Goal: Task Accomplishment & Management: Complete application form

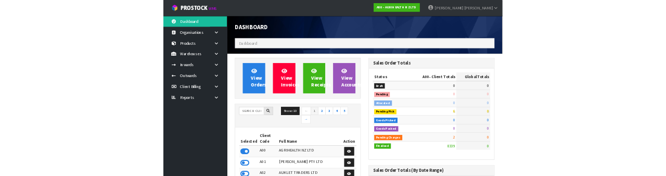
scroll to position [851, 262]
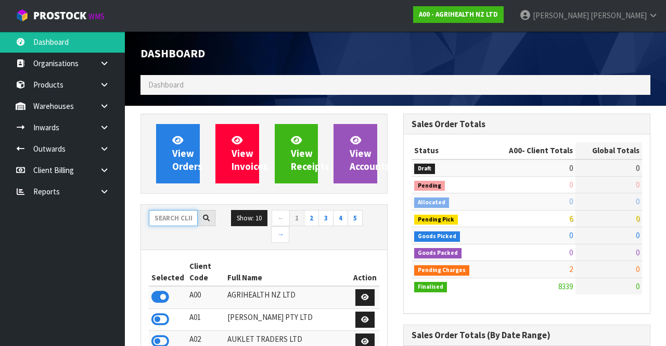
click at [175, 214] on input "text" at bounding box center [173, 218] width 49 height 16
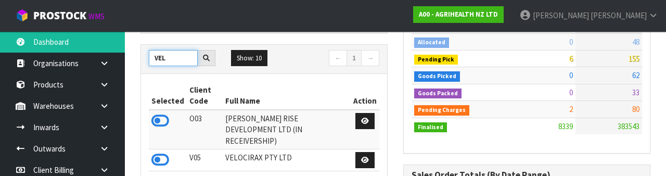
scroll to position [154, 0]
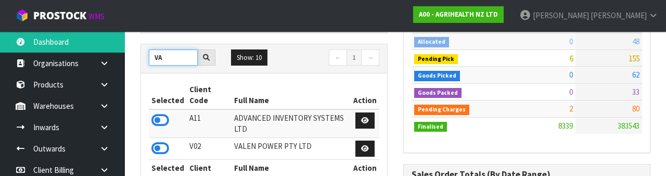
type input "VA"
click at [164, 144] on icon at bounding box center [160, 149] width 18 height 16
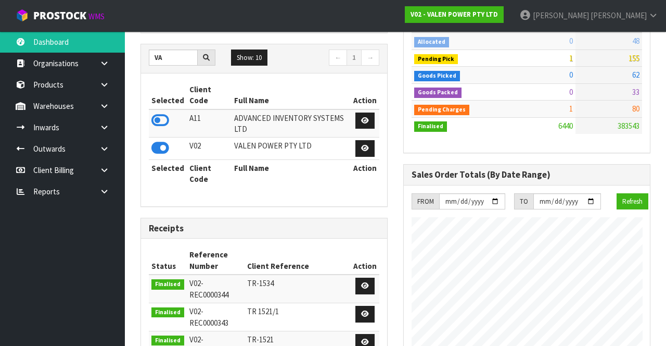
scroll to position [862, 262]
click at [105, 109] on link at bounding box center [108, 105] width 33 height 21
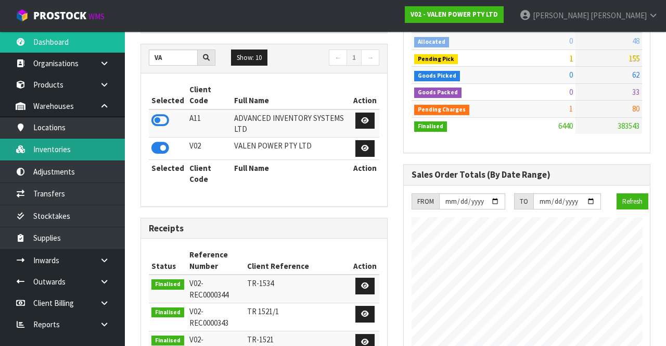
click at [92, 148] on link "Inventories" at bounding box center [62, 148] width 125 height 21
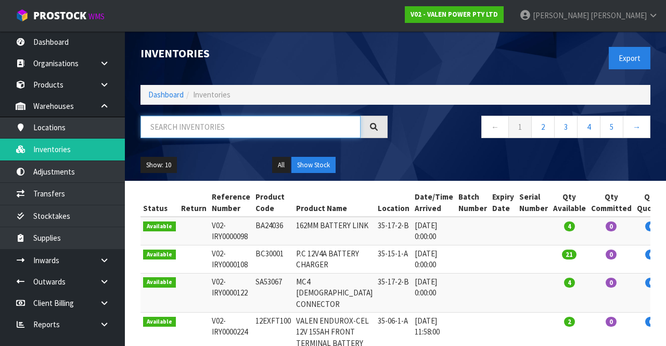
click at [211, 129] on input "text" at bounding box center [251, 127] width 220 height 22
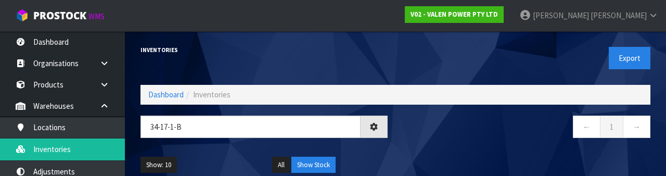
click at [473, 138] on nav "← 1 →" at bounding box center [526, 129] width 247 height 26
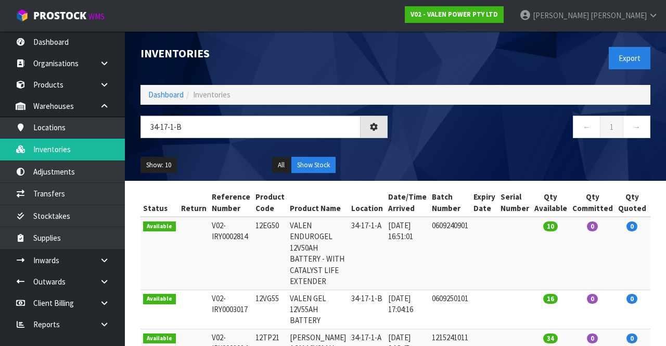
type input "34-17-1-B"
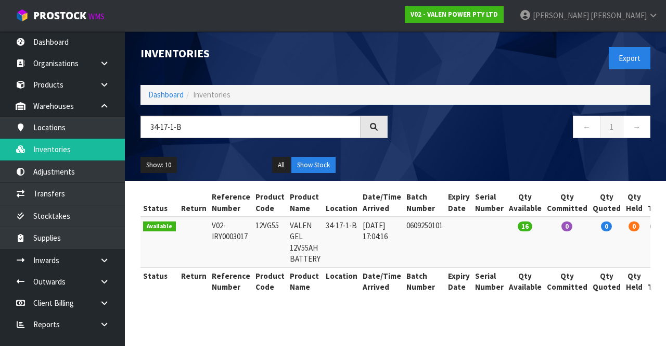
copy td "12VG55"
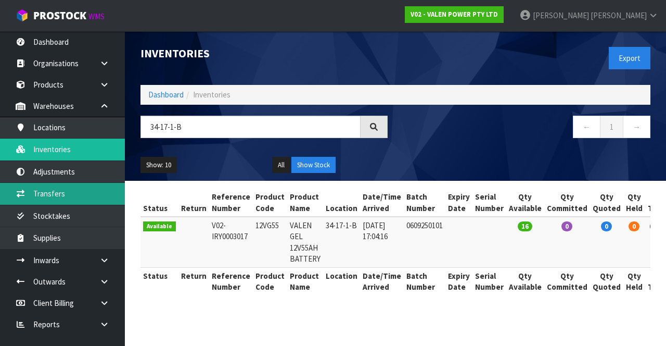
click at [84, 197] on link "Transfers" at bounding box center [62, 193] width 125 height 21
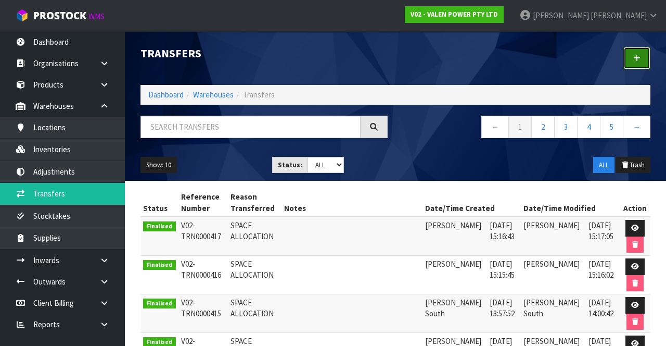
click at [635, 56] on icon at bounding box center [636, 58] width 7 height 8
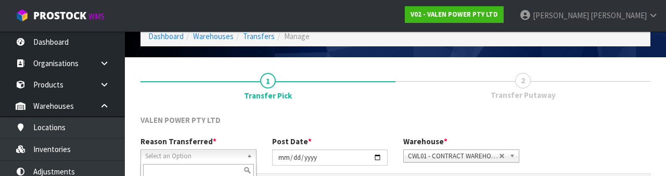
scroll to position [124, 0]
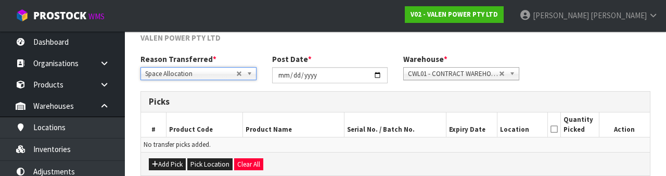
click at [591, 58] on div "Reason Transferred * Space Allocation Damage Expired Stock Repair QA Space Allo…" at bounding box center [396, 72] width 526 height 37
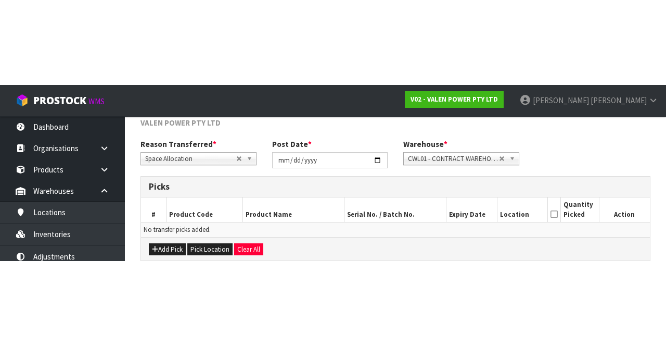
scroll to position [56, 0]
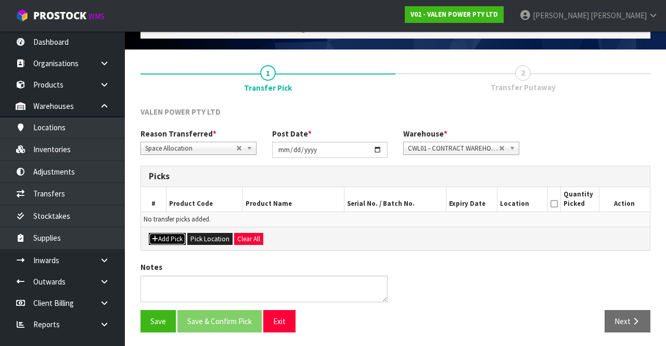
click at [172, 237] on button "Add Pick" at bounding box center [167, 239] width 37 height 12
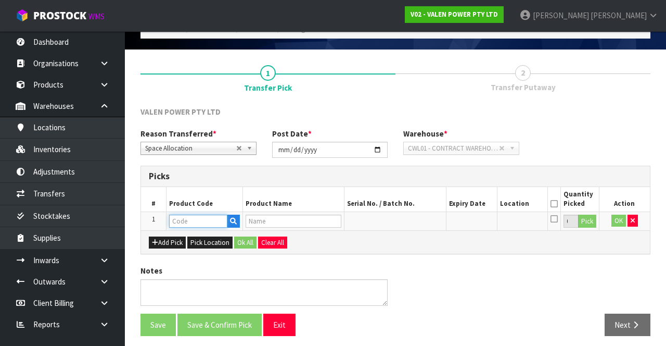
click at [208, 221] on input "text" at bounding box center [198, 220] width 58 height 13
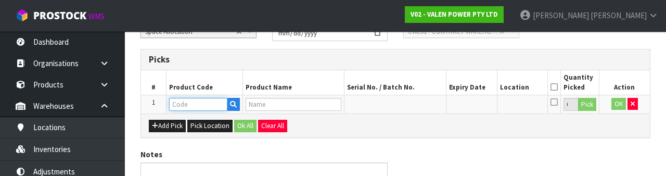
scroll to position [182, 0]
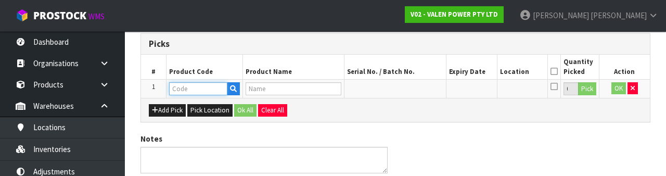
type input "12VG55"
type input "VALEN GEL 12V55AH BATTERY"
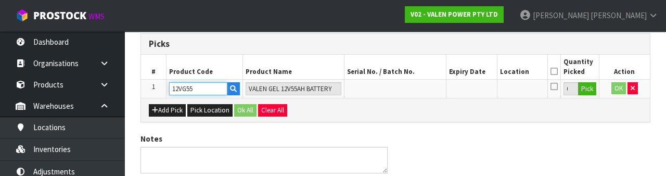
type input "12VG55"
click at [589, 93] on button "Pick" at bounding box center [587, 89] width 18 height 14
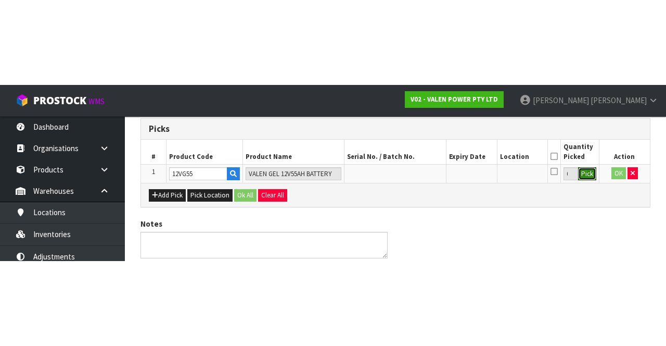
scroll to position [59, 0]
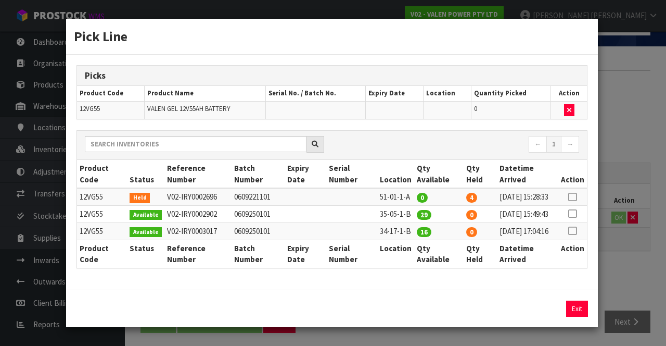
click at [576, 231] on icon at bounding box center [572, 231] width 8 height 1
click at [544, 310] on button "Assign Pick" at bounding box center [542, 308] width 43 height 16
type input "16"
click at [633, 273] on div "Pick Line Picks Product Code Product Name Serial No. / Batch No. Expiry Date Lo…" at bounding box center [333, 173] width 666 height 346
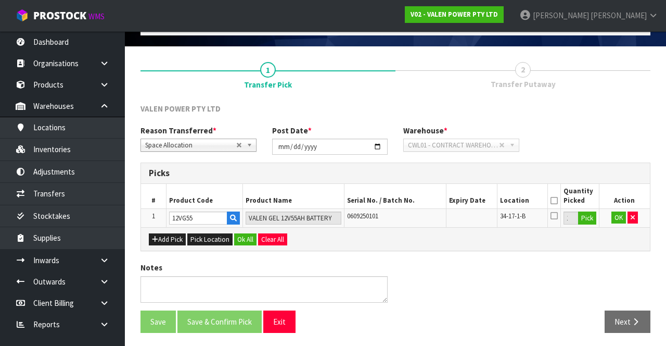
click at [556, 214] on icon at bounding box center [554, 215] width 7 height 8
click at [0, 0] on input "checkbox" at bounding box center [0, 0] width 0 height 0
click at [618, 213] on button "OK" at bounding box center [619, 217] width 15 height 12
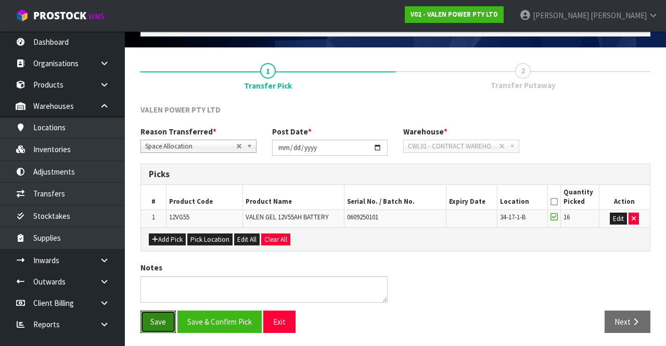
click at [145, 316] on button "Save" at bounding box center [158, 321] width 35 height 22
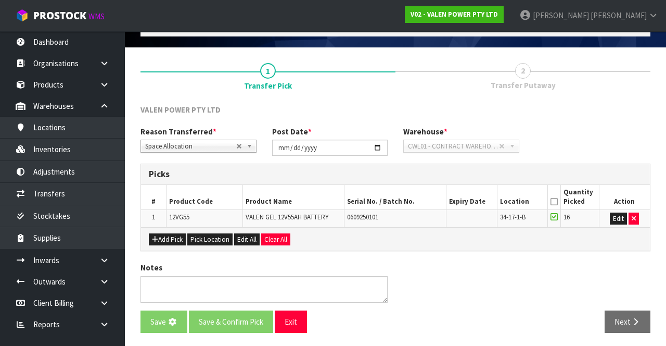
scroll to position [0, 0]
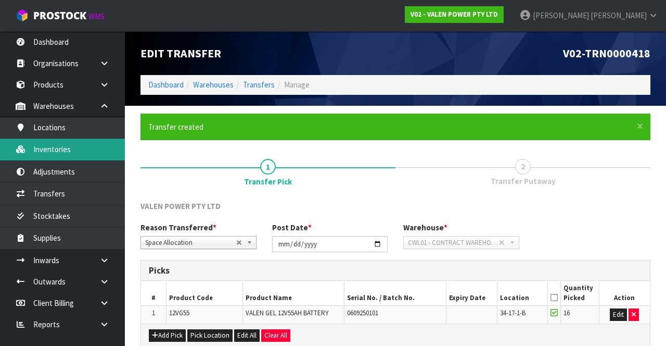
click at [50, 151] on link "Inventories" at bounding box center [62, 148] width 125 height 21
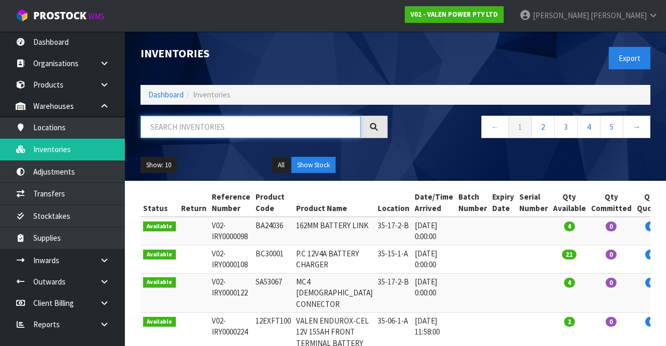
click at [233, 125] on input "text" at bounding box center [251, 127] width 220 height 22
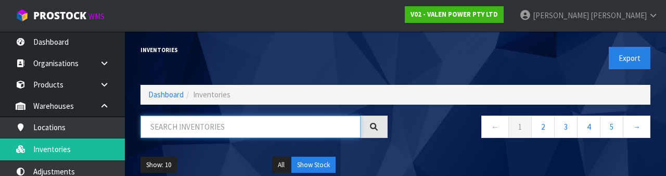
paste input "12VG55"
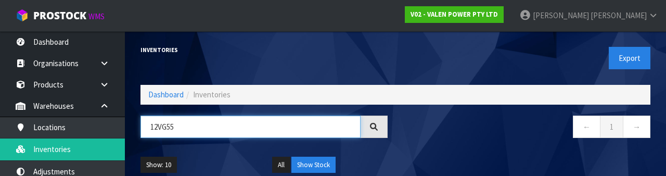
type input "12VG55"
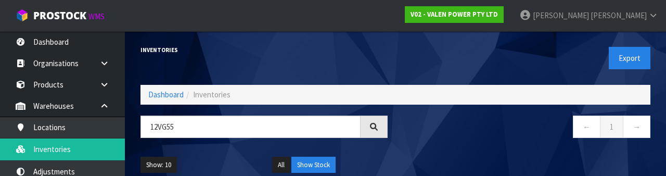
click at [430, 142] on div "← 1 →" at bounding box center [527, 132] width 263 height 33
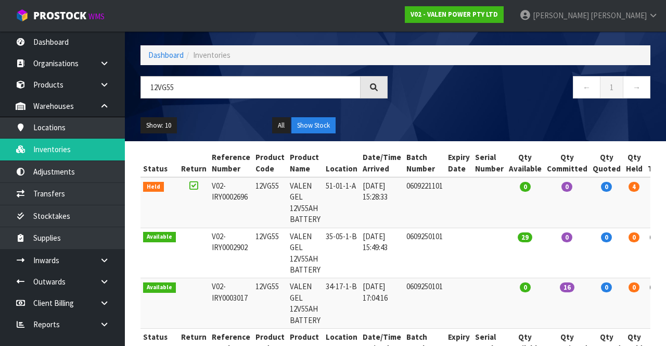
scroll to position [47, 0]
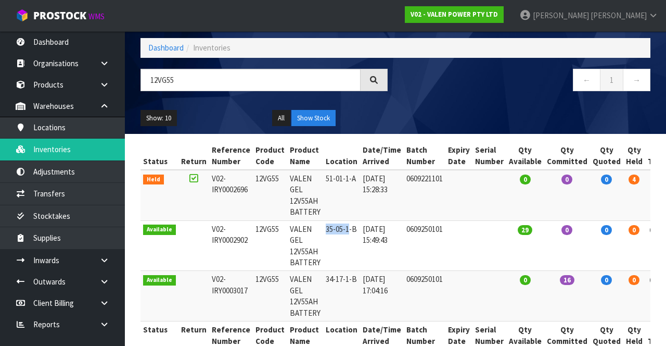
copy td "35-05-1"
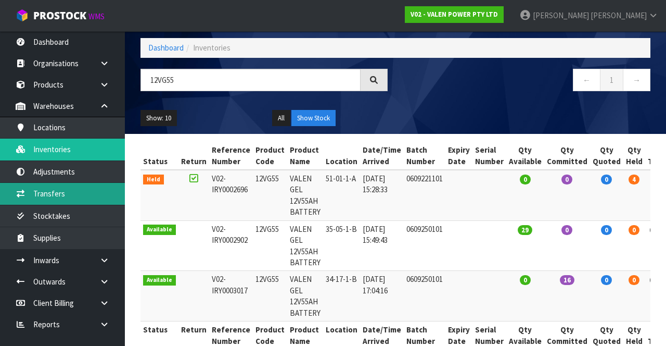
click at [80, 191] on link "Transfers" at bounding box center [62, 193] width 125 height 21
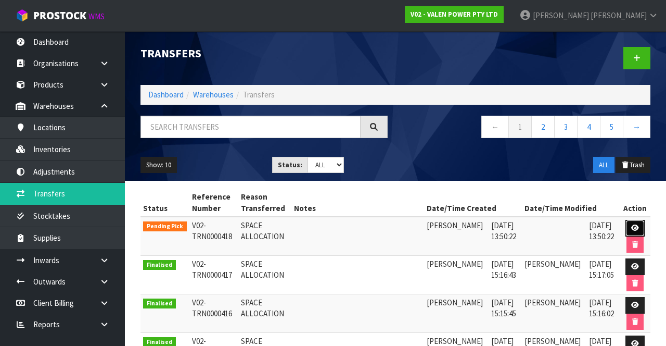
click at [636, 228] on icon at bounding box center [635, 227] width 8 height 7
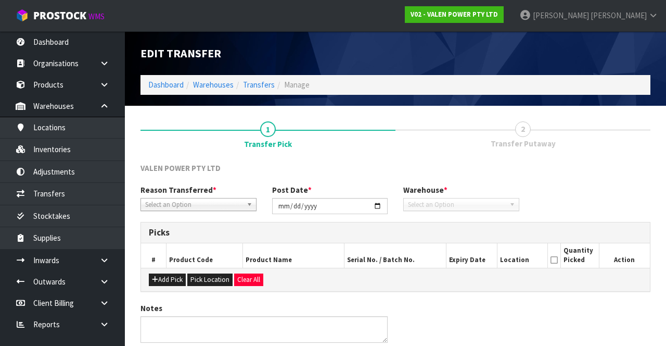
type input "2025-09-30"
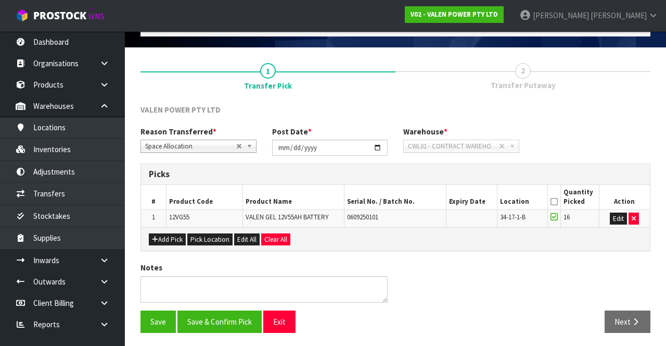
scroll to position [58, 0]
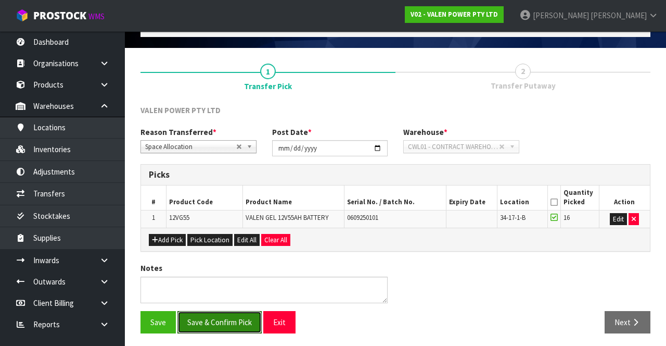
click at [231, 321] on button "Save & Confirm Pick" at bounding box center [220, 322] width 84 height 22
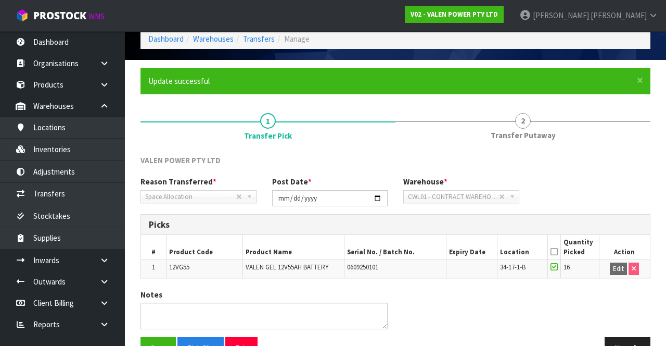
scroll to position [73, 0]
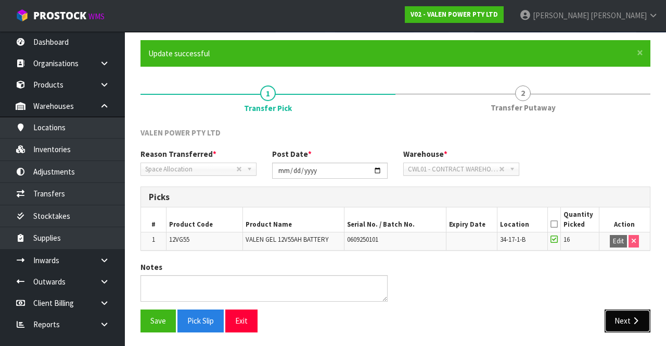
click at [636, 316] on icon "button" at bounding box center [636, 320] width 10 height 8
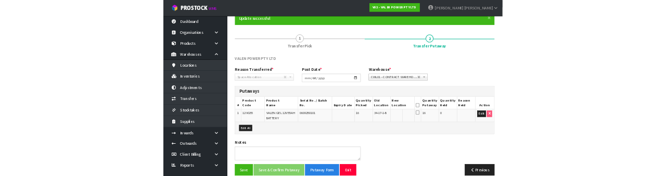
scroll to position [103, 0]
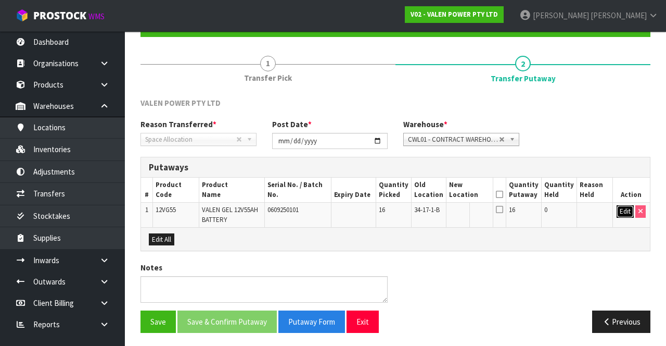
click at [620, 205] on button "Edit" at bounding box center [625, 211] width 17 height 12
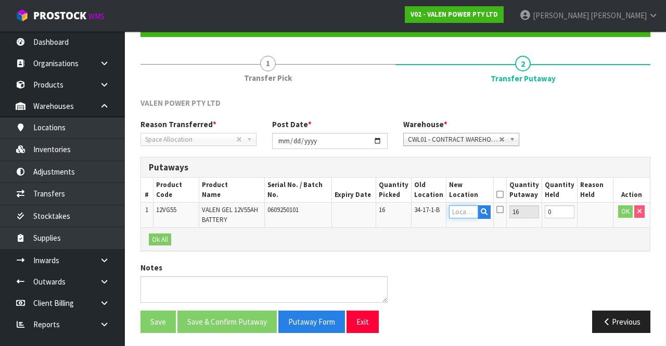
paste input "35-05-1"
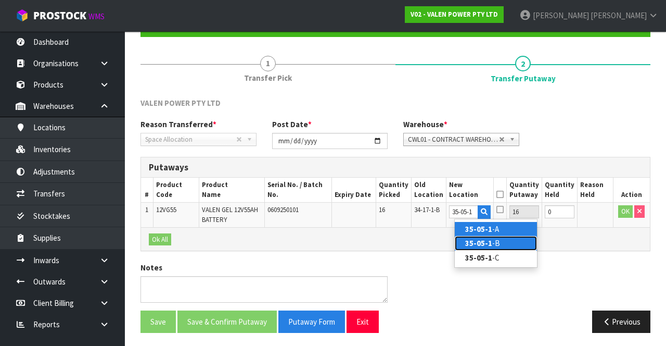
click at [509, 243] on link "35-05-1 -B" at bounding box center [496, 243] width 82 height 14
type input "35-05-1-B"
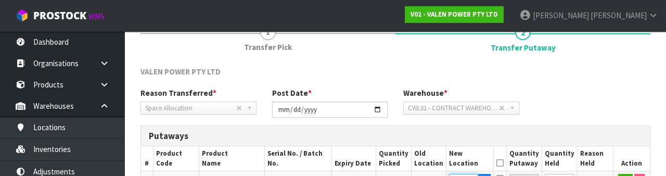
scroll to position [220, 0]
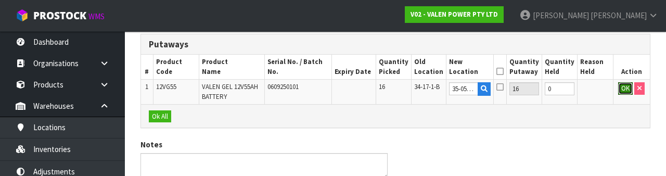
click at [618, 89] on button "OK" at bounding box center [625, 88] width 15 height 12
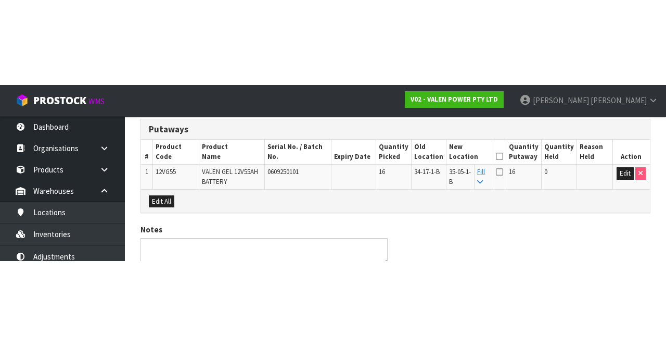
scroll to position [103, 0]
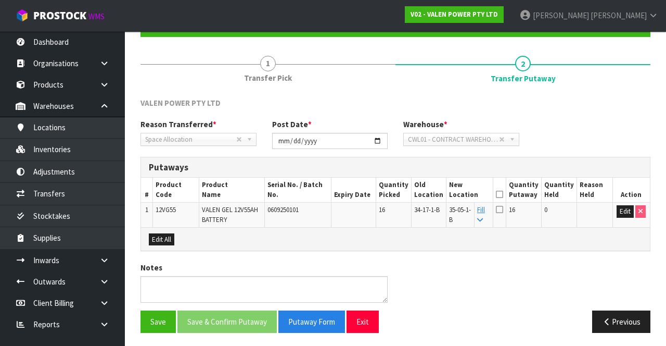
click at [503, 194] on icon at bounding box center [499, 194] width 7 height 1
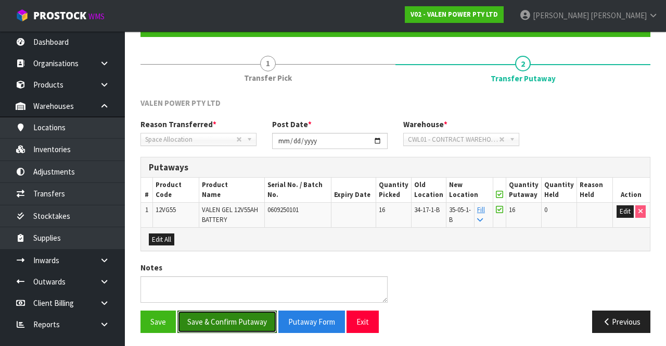
click at [229, 320] on button "Save & Confirm Putaway" at bounding box center [227, 321] width 99 height 22
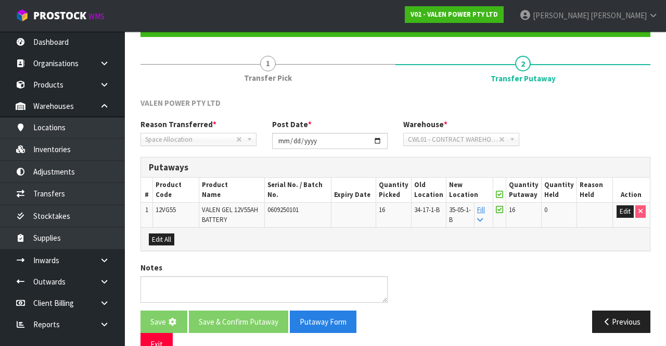
scroll to position [0, 0]
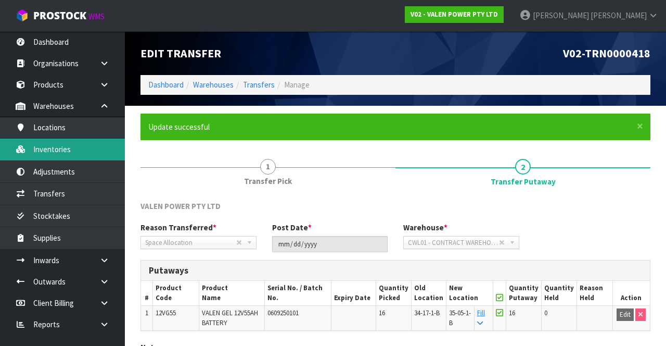
click at [72, 150] on link "Inventories" at bounding box center [62, 148] width 125 height 21
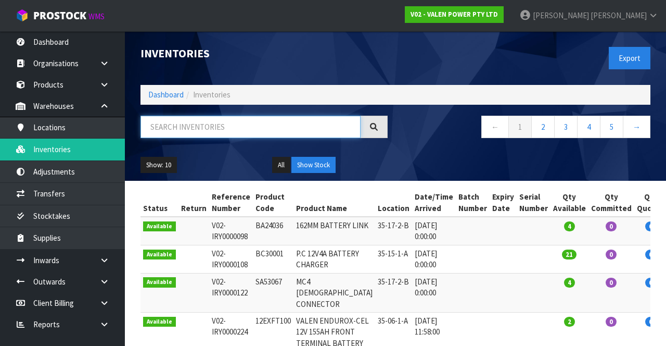
click at [300, 124] on input "text" at bounding box center [251, 127] width 220 height 22
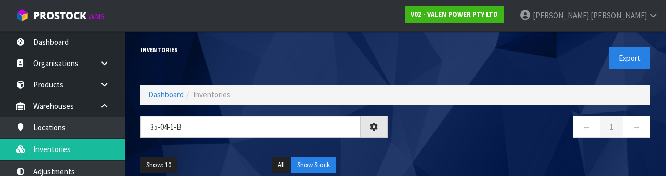
click at [472, 137] on nav "← 1 →" at bounding box center [526, 129] width 247 height 26
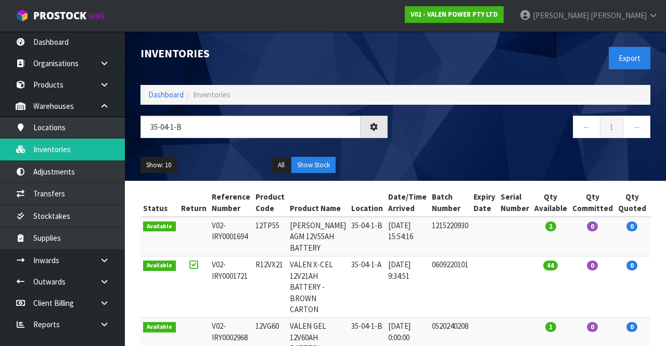
type input "35-04-1-B"
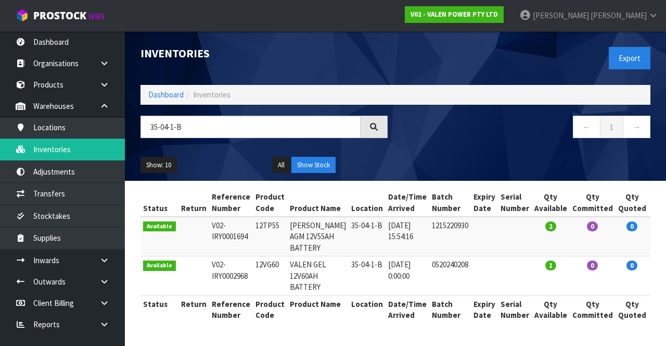
scroll to position [28, 0]
copy td "35-04-1-B"
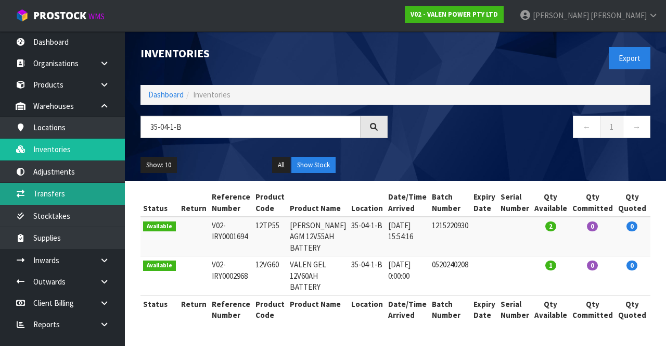
click at [80, 188] on link "Transfers" at bounding box center [62, 193] width 125 height 21
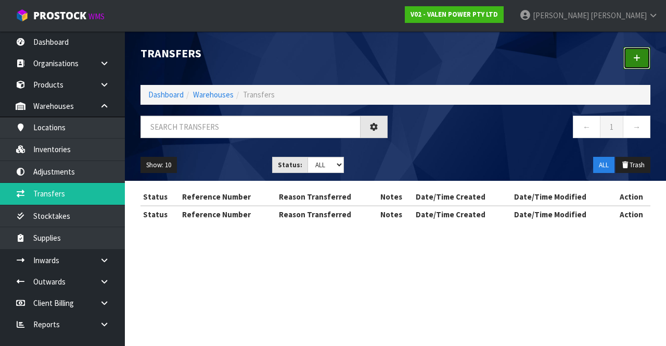
click at [634, 69] on link at bounding box center [637, 58] width 27 height 22
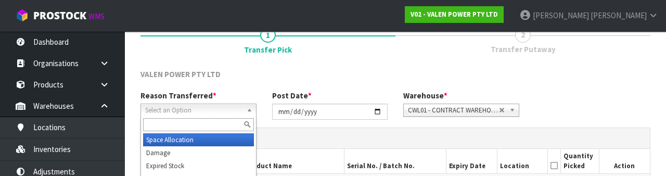
scroll to position [124, 0]
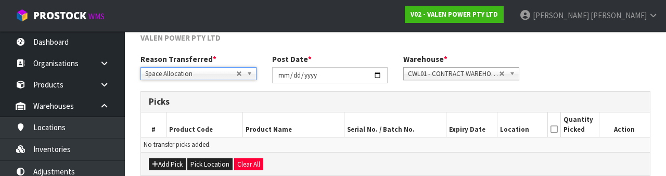
click at [592, 58] on div "Reason Transferred * Space Allocation Damage Expired Stock Repair QA Space Allo…" at bounding box center [396, 72] width 526 height 37
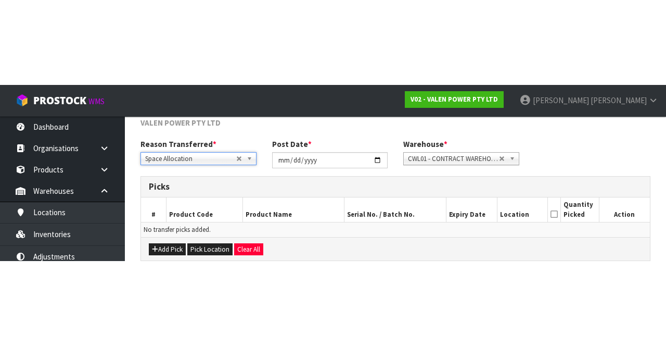
scroll to position [56, 0]
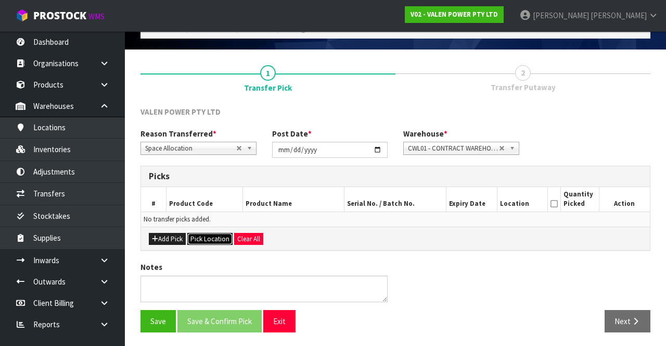
click at [208, 236] on button "Pick Location" at bounding box center [209, 239] width 45 height 12
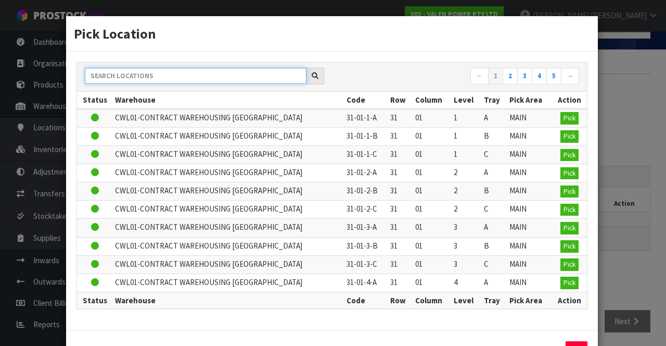
paste input "35-04-1-B"
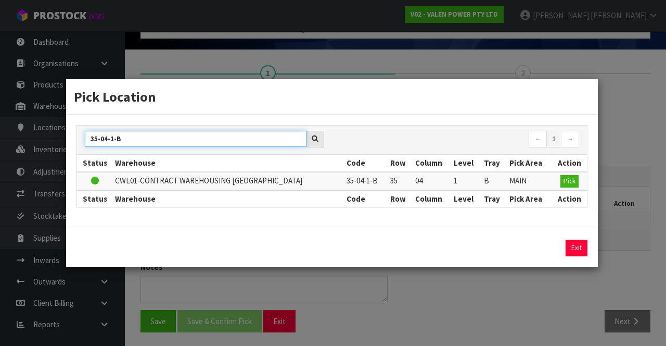
type input "35-04-1-B"
click at [566, 194] on th "Action" at bounding box center [570, 198] width 34 height 17
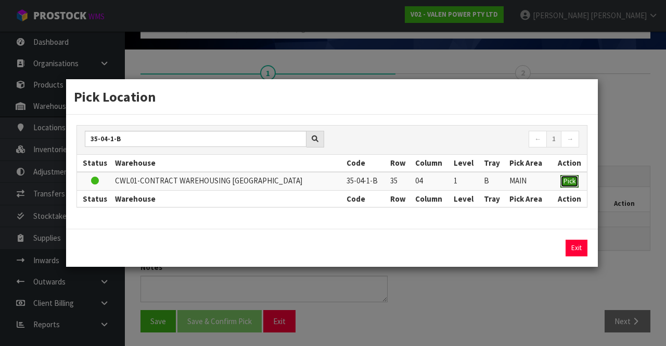
click at [576, 184] on button "Pick" at bounding box center [570, 181] width 18 height 12
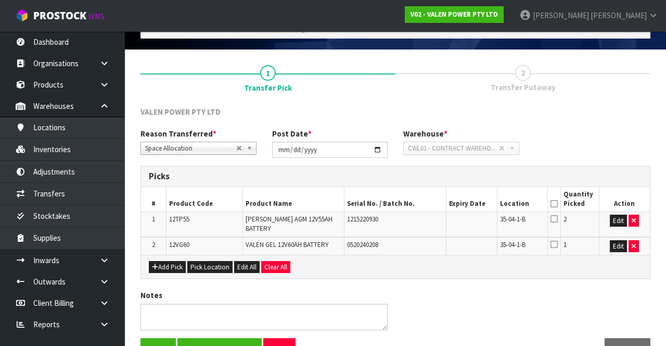
click at [547, 303] on div "Notes" at bounding box center [396, 313] width 526 height 48
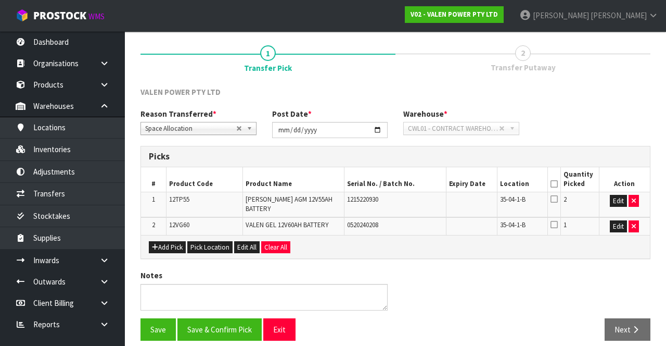
scroll to position [73, 0]
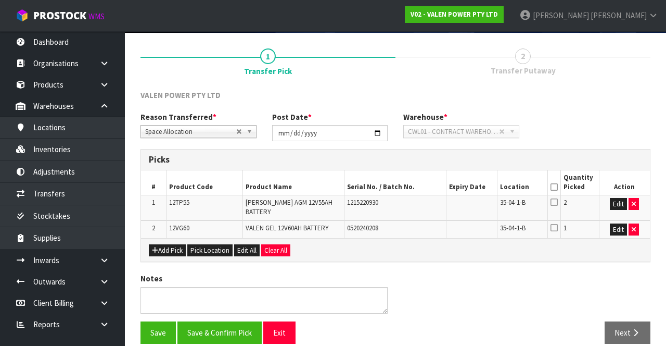
click at [555, 187] on icon at bounding box center [554, 187] width 7 height 1
click at [240, 329] on button "Save & Confirm Pick" at bounding box center [220, 332] width 84 height 22
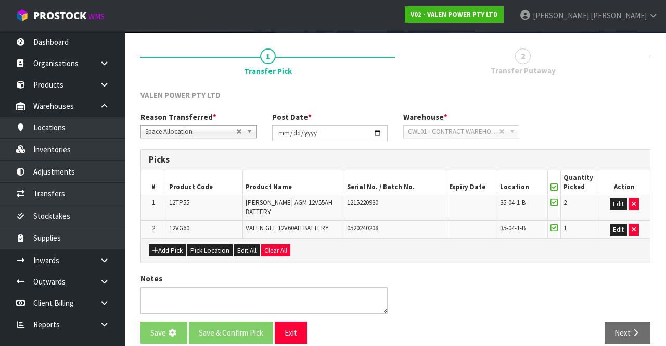
scroll to position [0, 0]
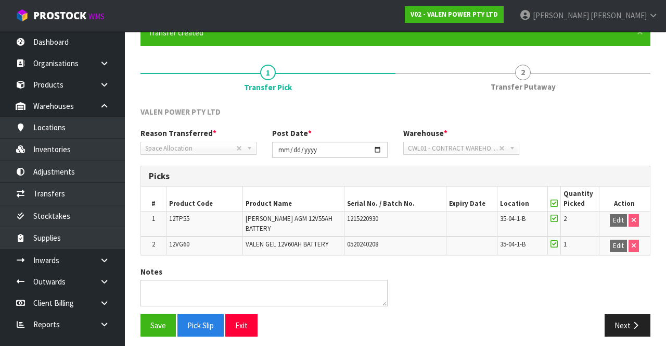
scroll to position [99, 0]
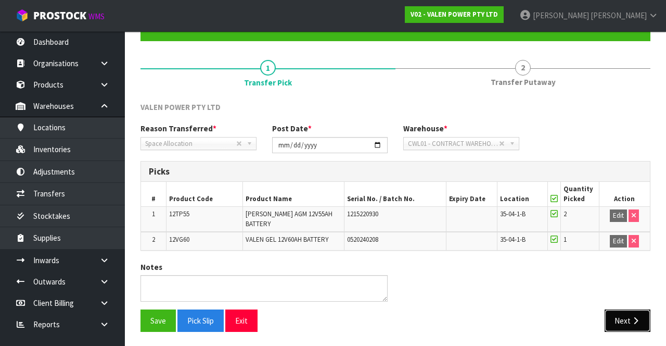
click at [636, 312] on button "Next" at bounding box center [628, 320] width 46 height 22
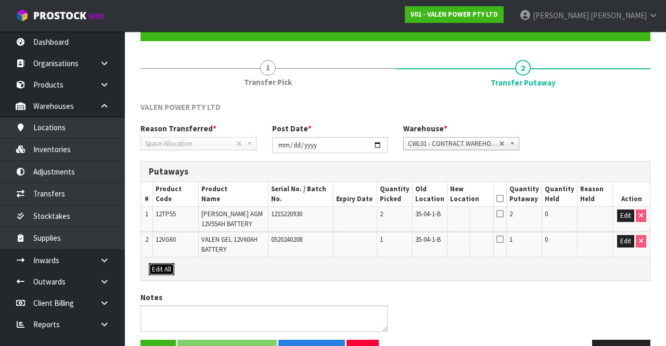
click at [162, 270] on button "Edit All" at bounding box center [162, 269] width 26 height 12
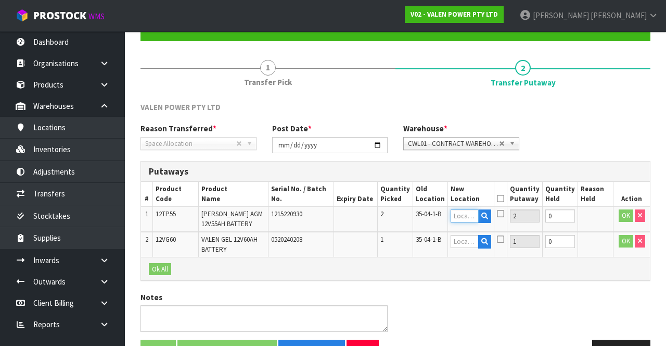
click at [471, 213] on input "text" at bounding box center [465, 215] width 28 height 13
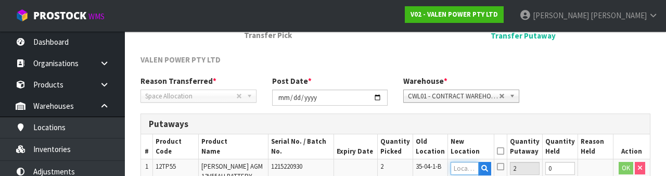
scroll to position [220, 0]
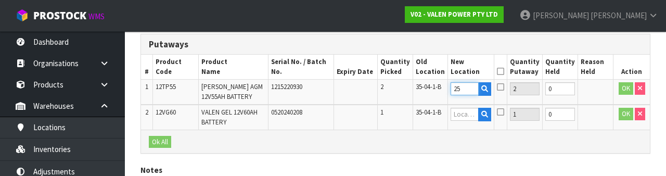
type input "2"
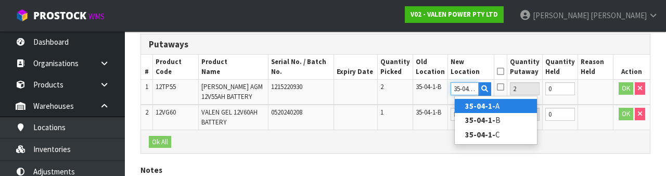
scroll to position [0, 2]
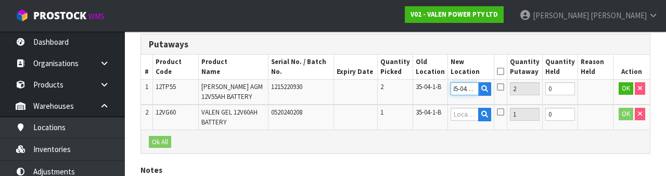
type input "35-04-1-A"
click at [504, 86] on icon at bounding box center [500, 87] width 7 height 8
click at [0, 0] on input "checkbox" at bounding box center [0, 0] width 0 height 0
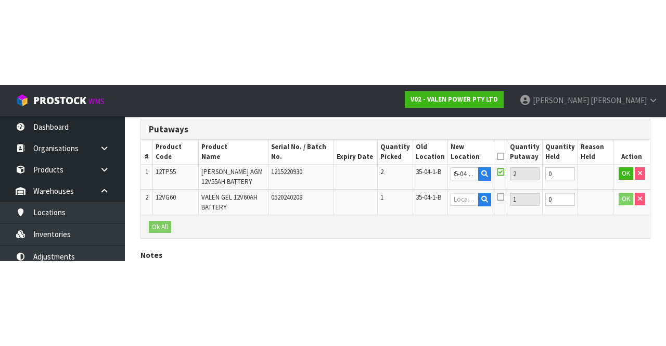
scroll to position [129, 0]
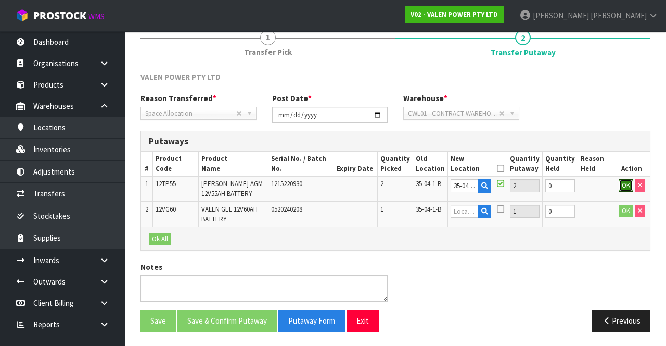
click at [620, 181] on button "OK" at bounding box center [626, 185] width 15 height 12
click at [484, 191] on icon at bounding box center [481, 194] width 6 height 7
type input "35-04-1-A"
click at [504, 168] on icon at bounding box center [500, 168] width 7 height 1
click at [621, 210] on button "OK" at bounding box center [625, 211] width 15 height 12
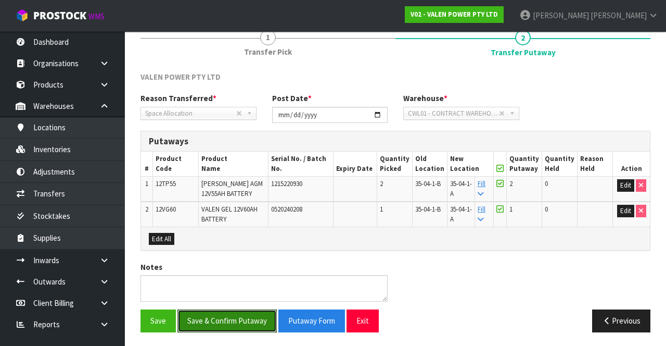
click at [247, 317] on button "Save & Confirm Putaway" at bounding box center [227, 320] width 99 height 22
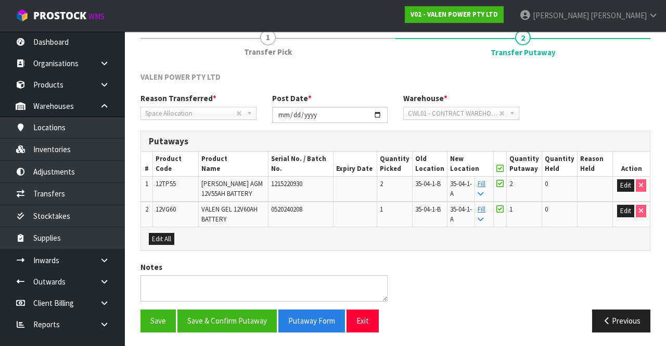
scroll to position [0, 0]
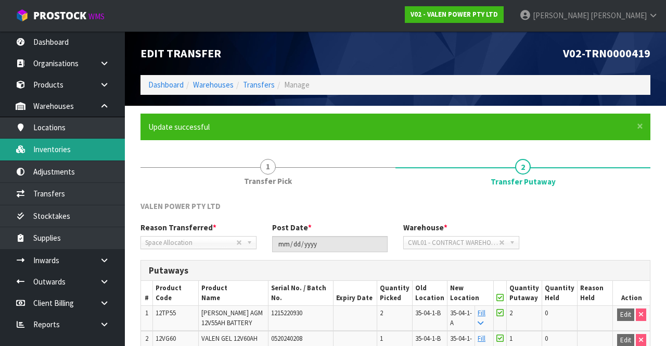
click at [79, 148] on link "Inventories" at bounding box center [62, 148] width 125 height 21
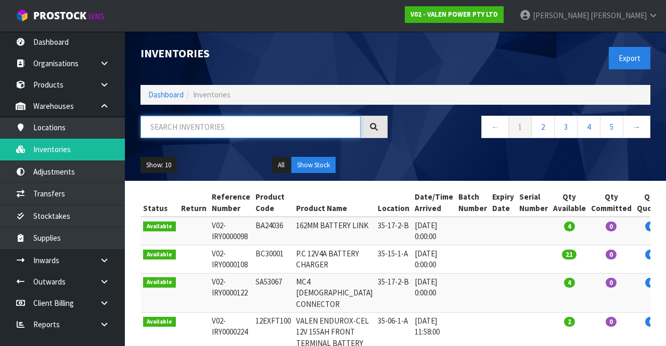
click at [246, 130] on input "text" at bounding box center [251, 127] width 220 height 22
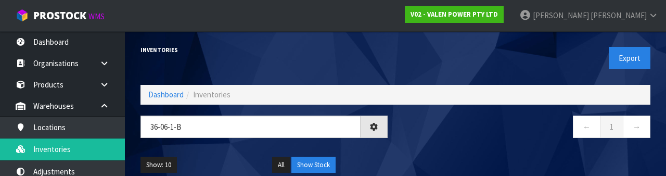
click at [475, 126] on nav "← 1 →" at bounding box center [526, 129] width 247 height 26
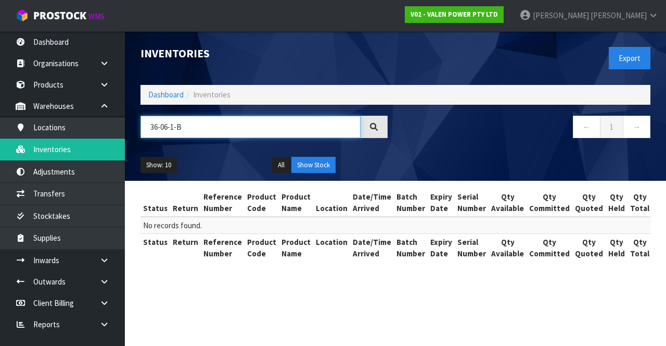
click at [153, 126] on input "36-06-1-B" at bounding box center [251, 127] width 220 height 22
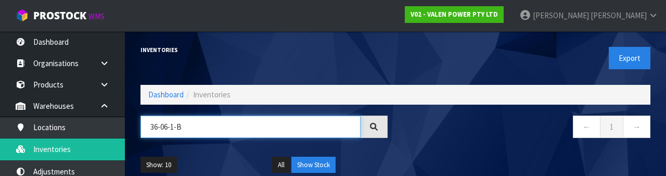
click at [153, 123] on input "36-06-1-B" at bounding box center [251, 127] width 220 height 22
click at [155, 126] on input "36-06-1-B" at bounding box center [251, 127] width 220 height 22
click at [158, 125] on input "36-06-1-B" at bounding box center [251, 127] width 220 height 22
type input "35-06-1-B"
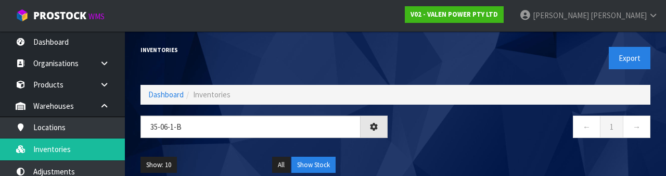
click at [477, 144] on div "← 1 →" at bounding box center [527, 132] width 263 height 33
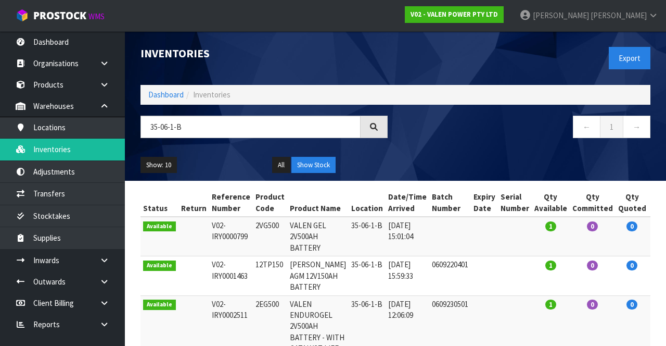
click at [269, 227] on td "2VG500" at bounding box center [270, 237] width 34 height 40
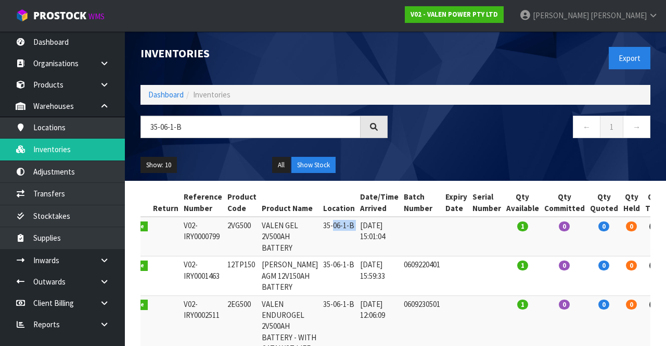
scroll to position [0, 41]
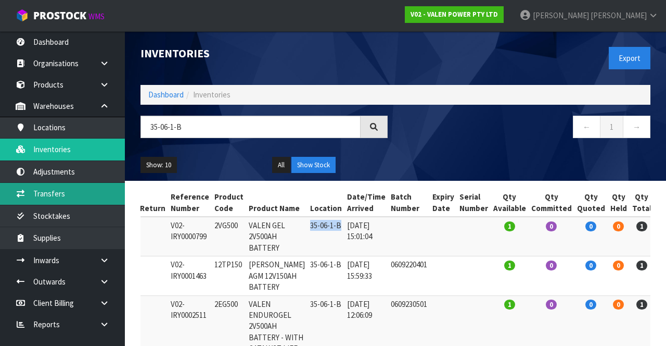
click at [75, 192] on link "Transfers" at bounding box center [62, 193] width 125 height 21
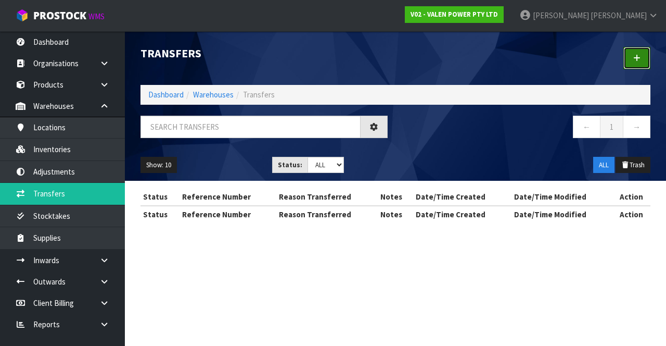
click at [640, 65] on link at bounding box center [637, 58] width 27 height 22
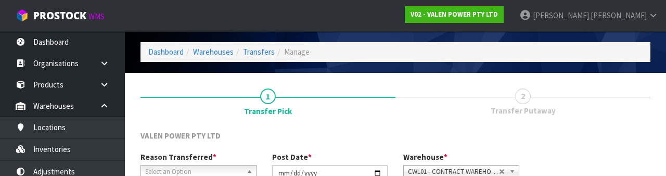
scroll to position [124, 0]
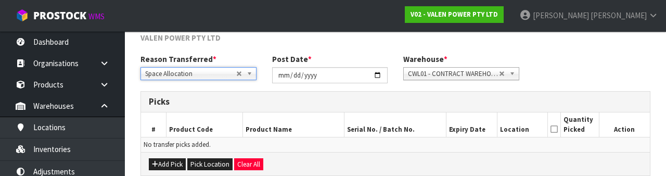
click at [582, 69] on div "Reason Transferred * Space Allocation Damage Expired Stock Repair QA Space Allo…" at bounding box center [396, 72] width 526 height 37
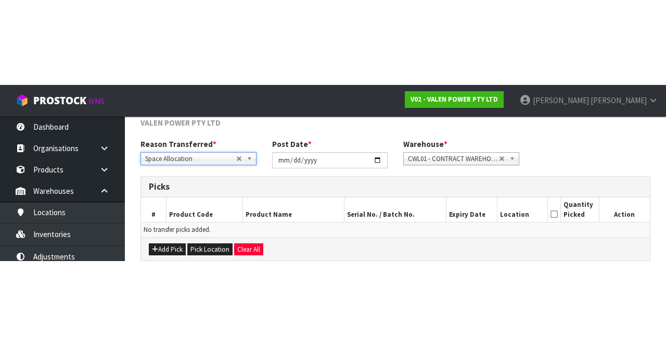
scroll to position [56, 0]
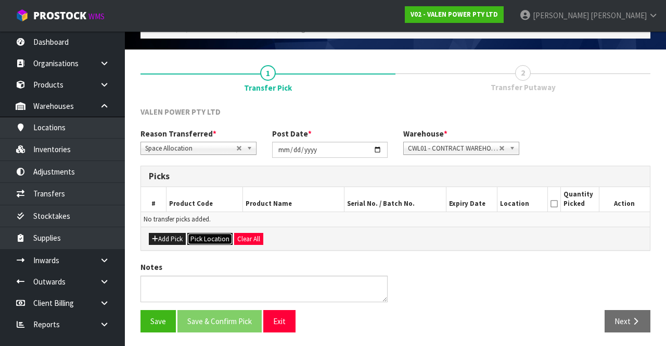
click at [213, 236] on button "Pick Location" at bounding box center [209, 239] width 45 height 12
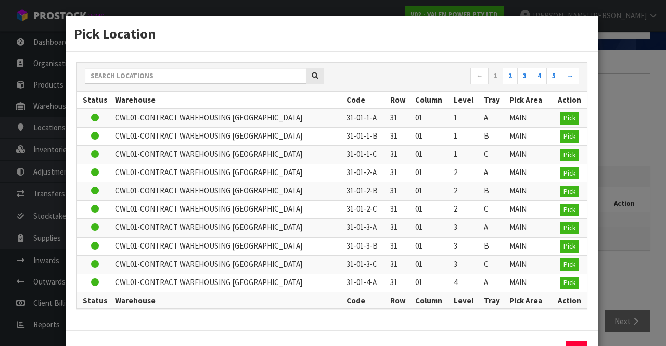
click at [59, 44] on div "Pick Location ← 1 2 3 4 5 → Status Warehouse Code Row Column Level Tray Pick Ar…" at bounding box center [333, 173] width 666 height 346
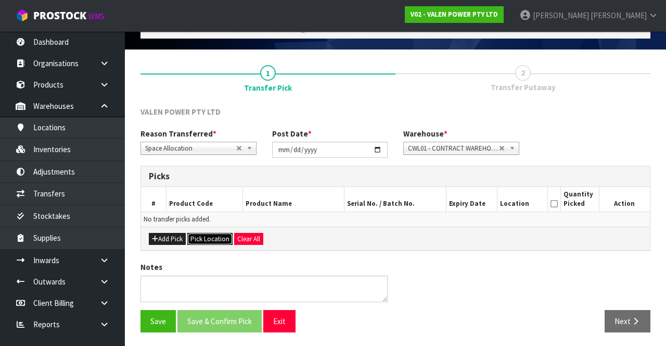
click at [217, 236] on button "Pick Location" at bounding box center [209, 239] width 45 height 12
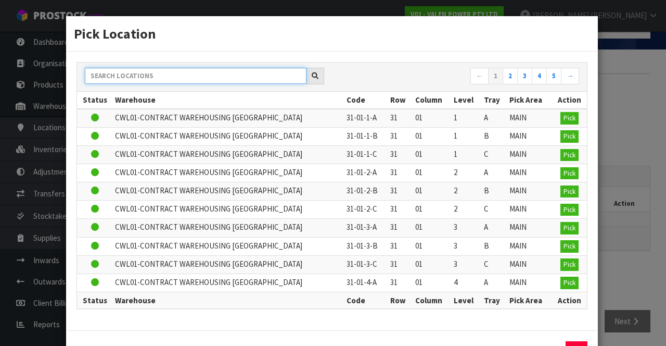
paste input "35-04-1-B"
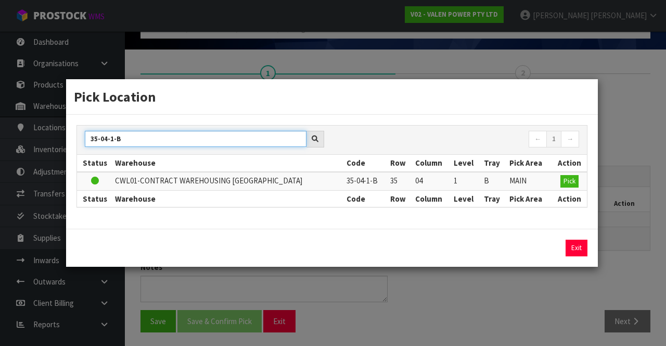
type input "35-04-1-B"
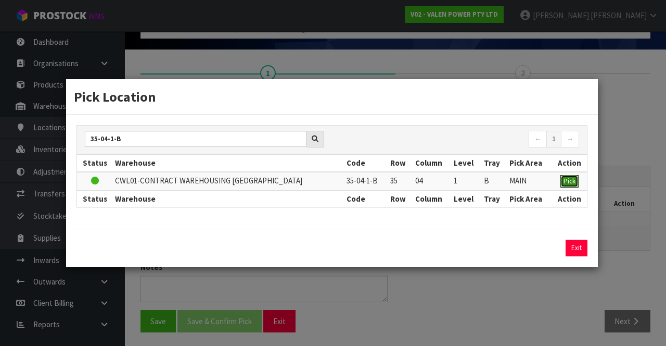
click at [572, 180] on span "Pick" at bounding box center [570, 180] width 12 height 9
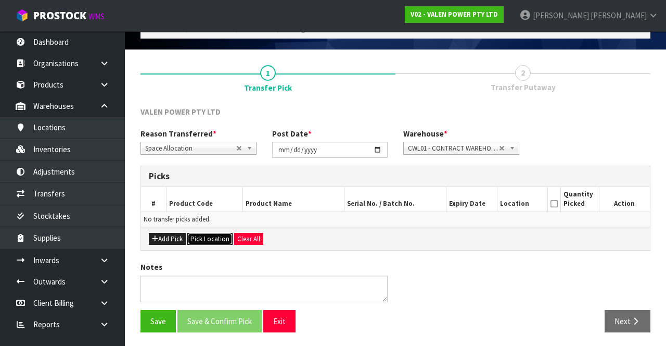
click at [212, 235] on button "Pick Location" at bounding box center [209, 239] width 45 height 12
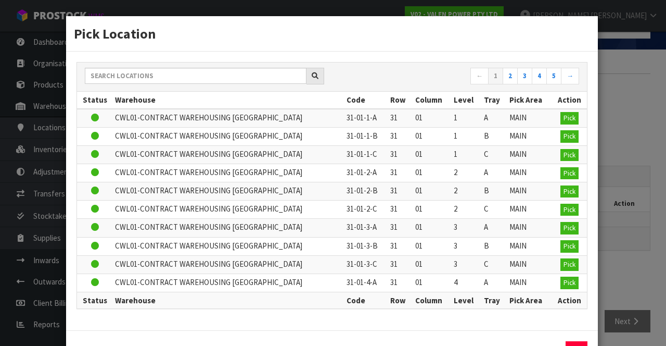
click at [156, 138] on td "CWL01-CONTRACT WAREHOUSING ALLENS ROAD" at bounding box center [227, 136] width 231 height 18
click at [173, 73] on input "text" at bounding box center [196, 76] width 222 height 16
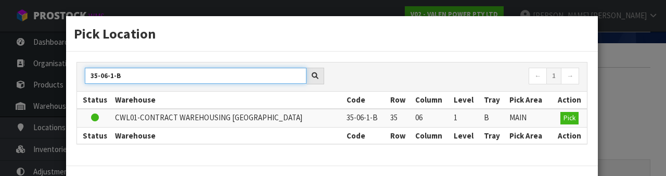
type input "35-06-1-B"
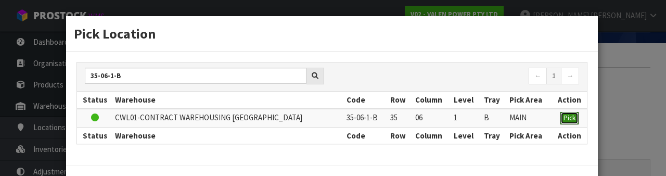
click at [574, 118] on span "Pick" at bounding box center [570, 117] width 12 height 9
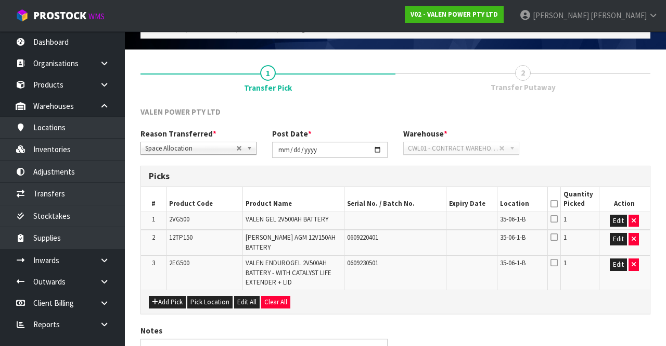
click at [552, 204] on icon at bounding box center [554, 204] width 7 height 1
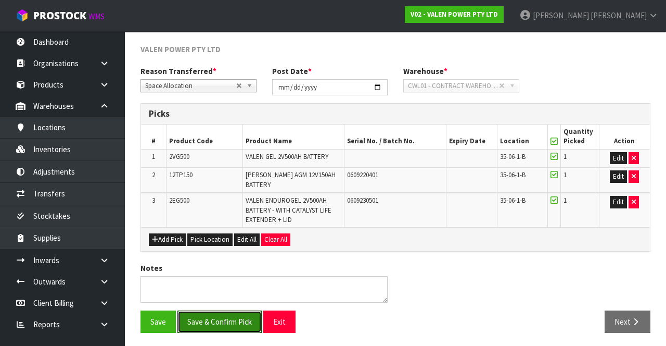
click at [231, 314] on button "Save & Confirm Pick" at bounding box center [220, 321] width 84 height 22
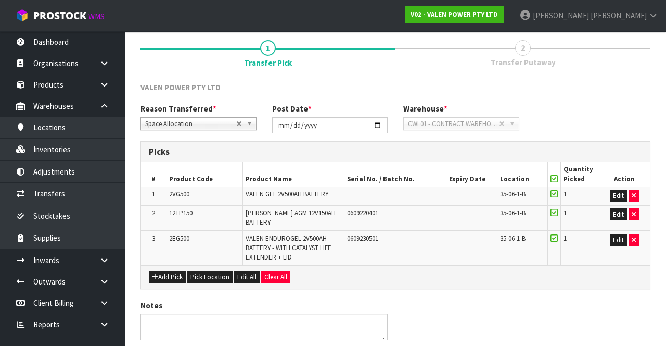
scroll to position [0, 0]
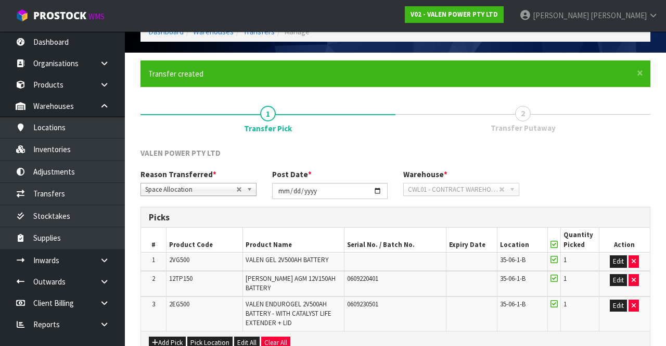
scroll to position [134, 0]
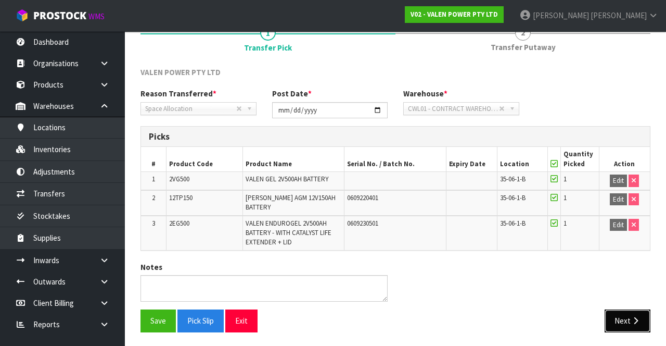
click at [625, 312] on button "Next" at bounding box center [628, 320] width 46 height 22
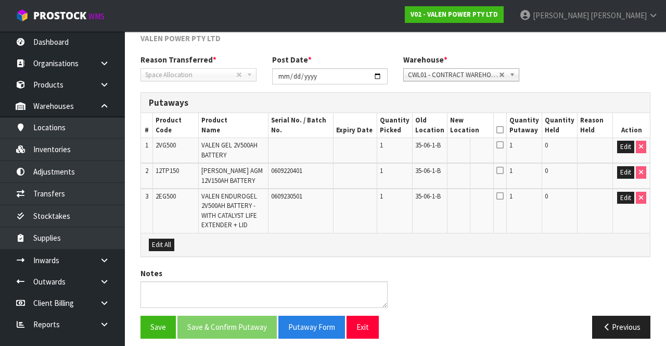
scroll to position [173, 0]
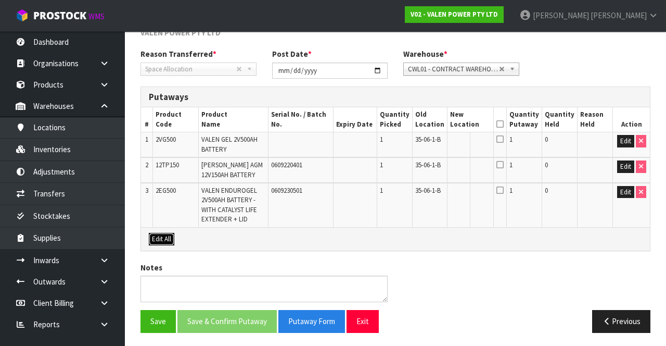
click at [170, 233] on button "Edit All" at bounding box center [162, 239] width 26 height 12
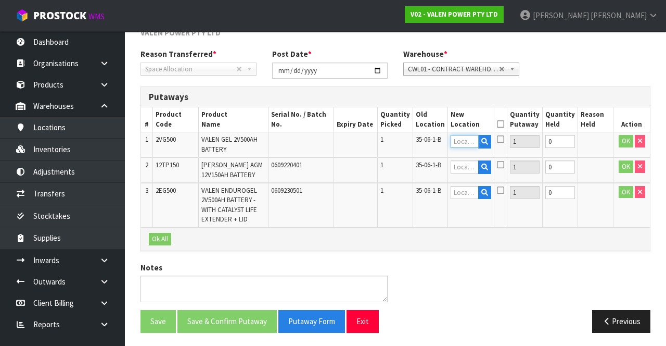
click at [467, 145] on input "text" at bounding box center [465, 141] width 28 height 13
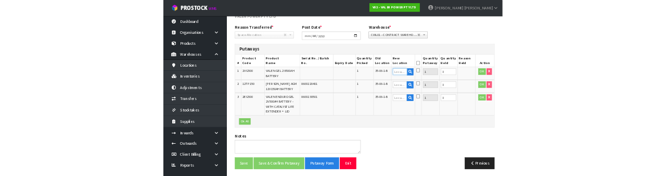
scroll to position [167, 0]
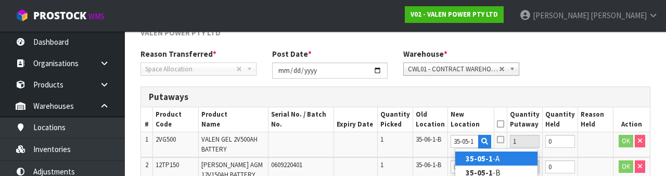
click at [511, 156] on link "35-05-1 -A" at bounding box center [496, 158] width 82 height 14
type input "35-05-1-A"
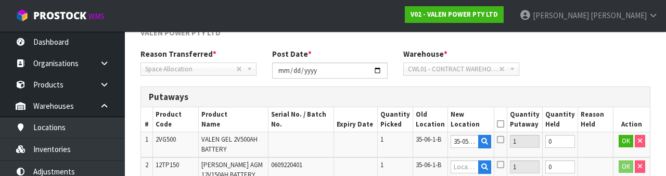
click at [504, 140] on icon at bounding box center [500, 139] width 7 height 8
click at [0, 0] on input "checkbox" at bounding box center [0, 0] width 0 height 0
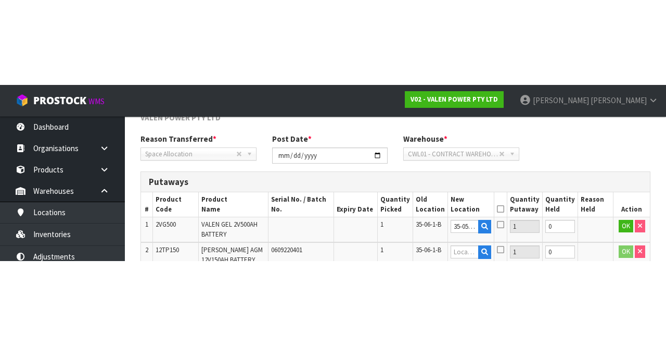
scroll to position [173, 0]
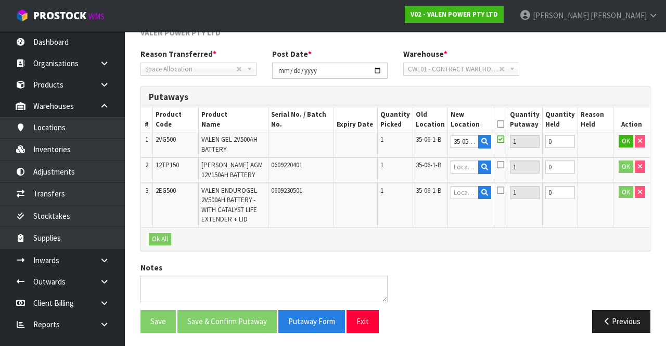
click at [504, 124] on icon at bounding box center [500, 124] width 7 height 1
click at [619, 141] on button "OK" at bounding box center [626, 141] width 15 height 12
click at [486, 138] on link "Fill" at bounding box center [482, 144] width 8 height 18
type input "35-05-1-A"
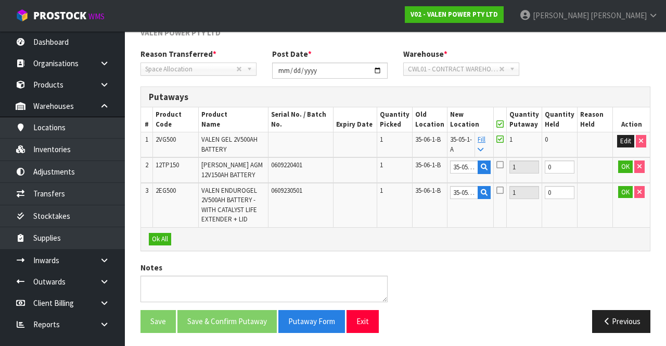
click at [504, 124] on icon at bounding box center [500, 124] width 7 height 1
click at [158, 240] on button "Ok All" at bounding box center [160, 239] width 22 height 12
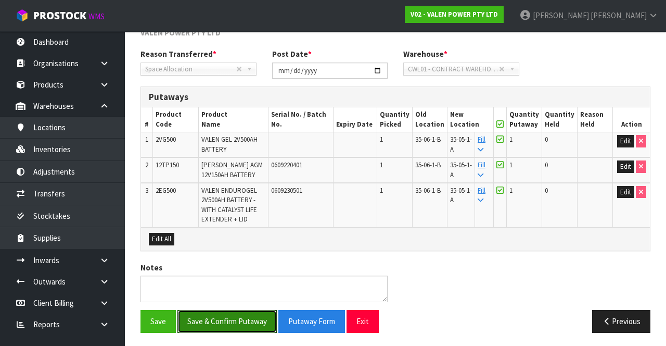
click at [249, 319] on button "Save & Confirm Putaway" at bounding box center [227, 321] width 99 height 22
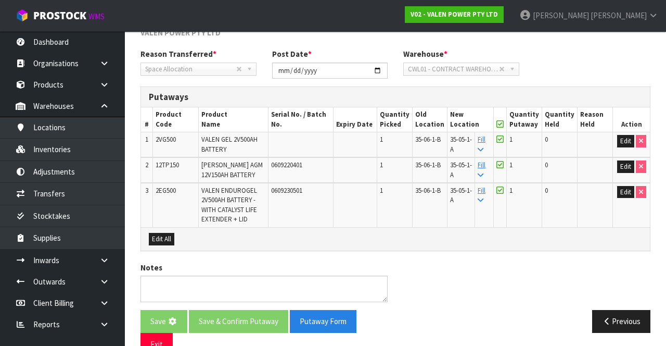
scroll to position [0, 0]
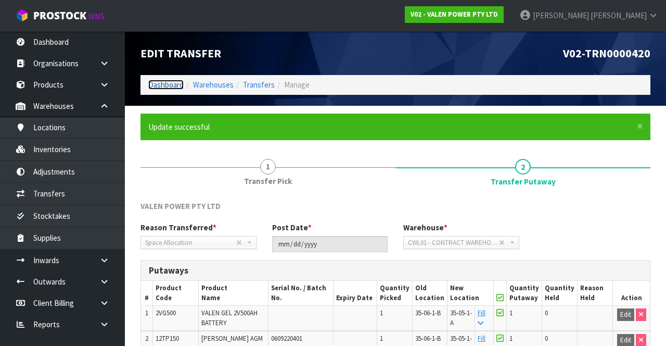
click at [164, 86] on link "Dashboard" at bounding box center [165, 85] width 35 height 10
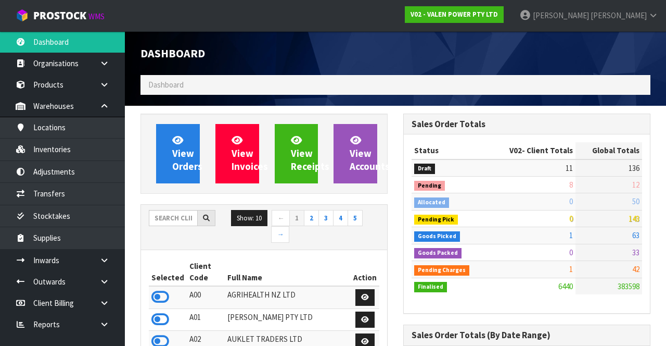
scroll to position [519687, 520275]
click at [171, 214] on input "text" at bounding box center [173, 218] width 49 height 16
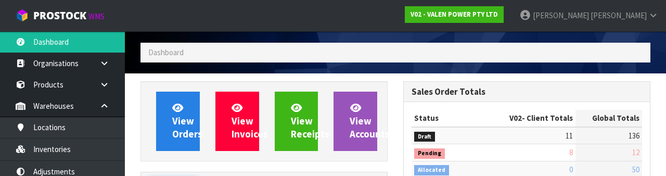
scroll to position [122, 0]
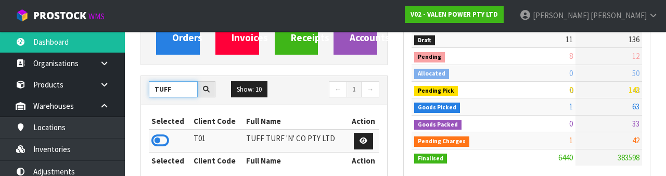
type input "TUFF"
click at [158, 138] on icon at bounding box center [160, 141] width 18 height 16
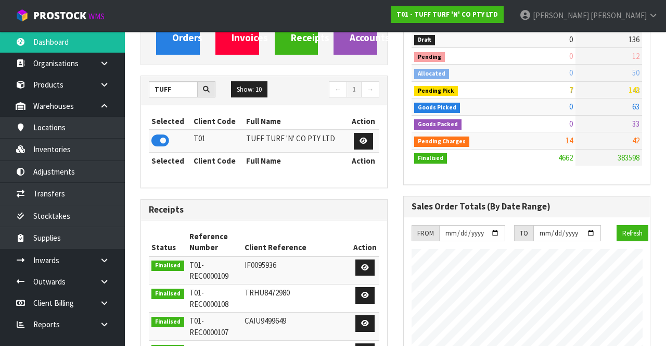
scroll to position [851, 262]
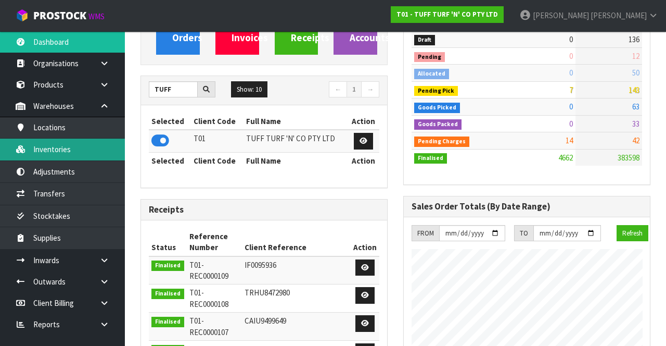
click at [73, 154] on link "Inventories" at bounding box center [62, 148] width 125 height 21
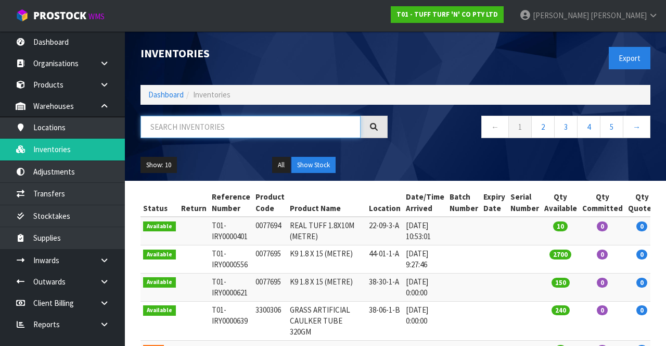
click at [228, 125] on input "text" at bounding box center [251, 127] width 220 height 22
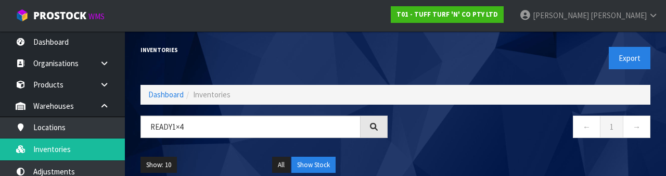
click at [512, 140] on nav "← 1 →" at bounding box center [526, 129] width 247 height 26
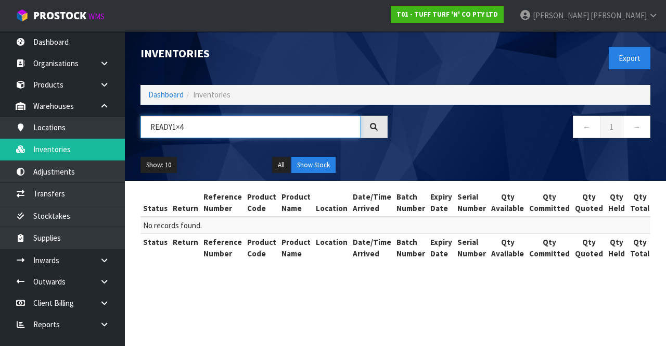
click at [211, 129] on input "READY1×4" at bounding box center [251, 127] width 220 height 22
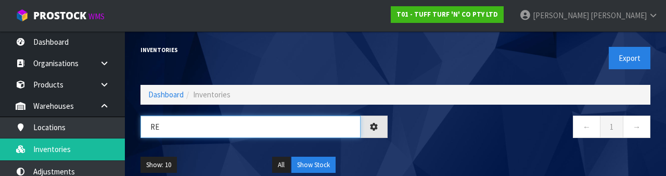
type input "R"
type input "0333036"
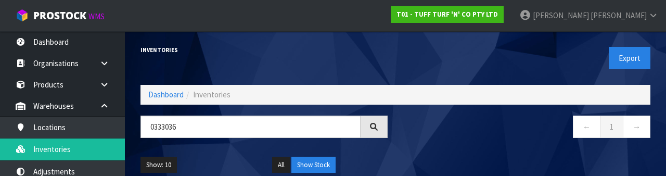
click at [487, 146] on div "← 1 →" at bounding box center [527, 132] width 263 height 33
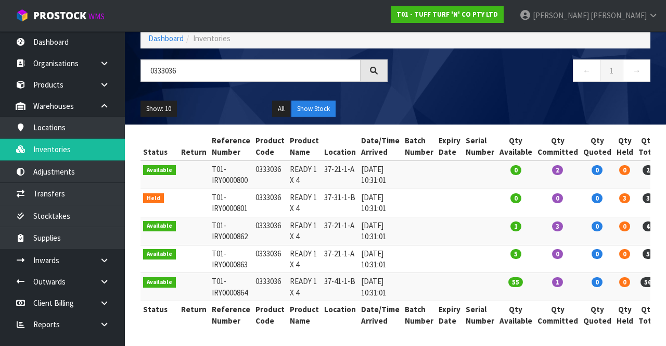
scroll to position [0, 1]
click at [157, 111] on button "Show: 10" at bounding box center [159, 108] width 36 height 17
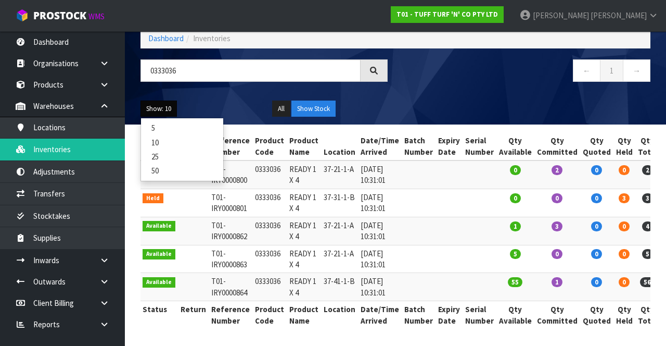
click at [159, 161] on link "25" at bounding box center [182, 156] width 82 height 14
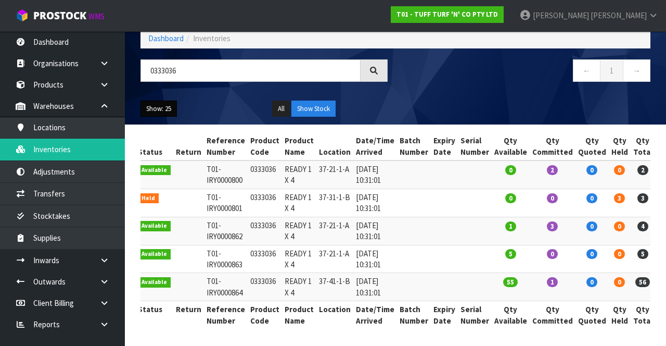
scroll to position [0, 6]
copy td "0333036"
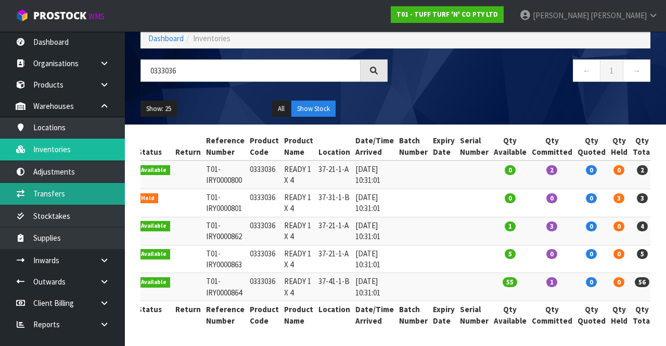
click at [88, 202] on link "Transfers" at bounding box center [62, 193] width 125 height 21
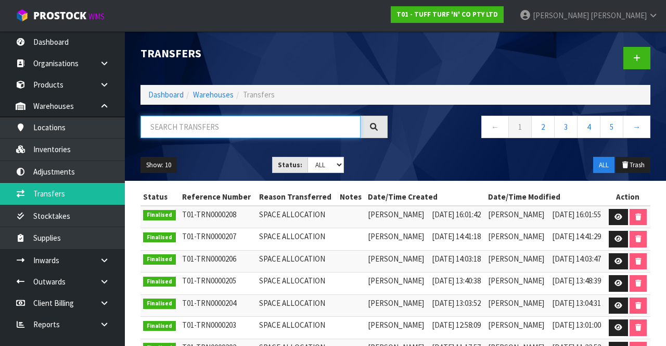
paste input "0333036"
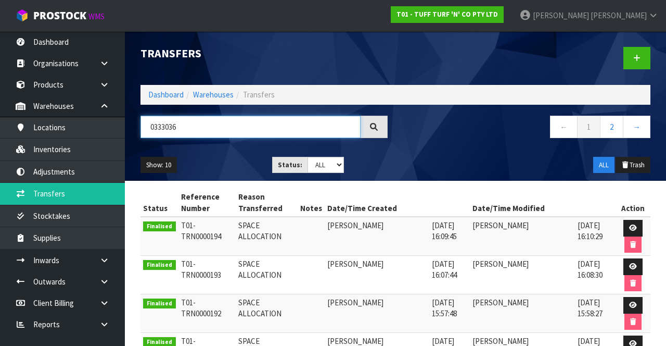
type input "0333036"
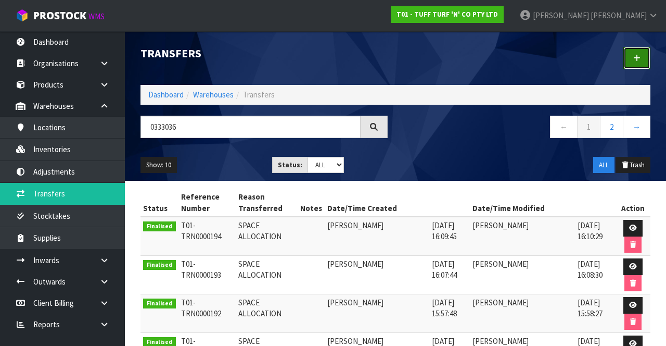
click at [631, 60] on link at bounding box center [637, 58] width 27 height 22
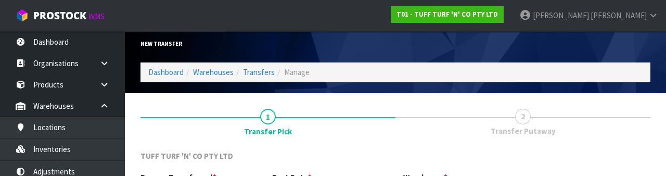
scroll to position [124, 0]
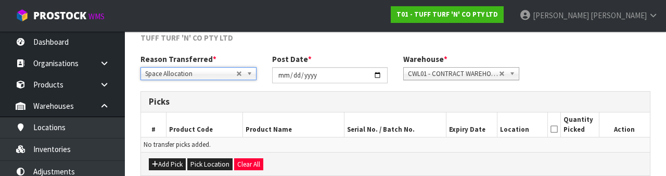
click at [600, 71] on div "Reason Transferred * Space Allocation Damage Expired Stock Repair QA Space Allo…" at bounding box center [396, 72] width 526 height 37
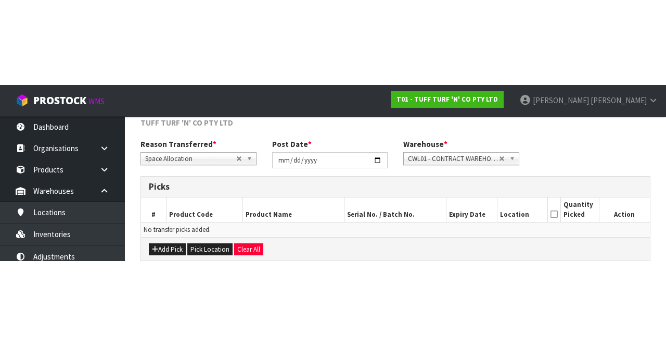
scroll to position [56, 0]
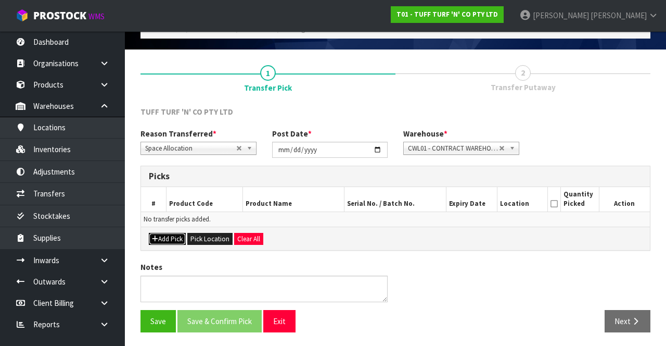
click at [174, 236] on button "Add Pick" at bounding box center [167, 239] width 37 height 12
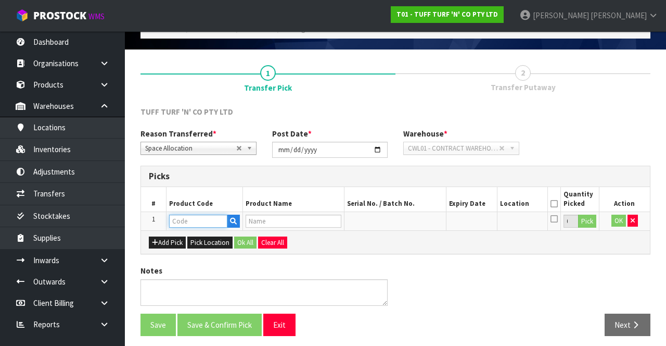
paste input "0333036"
type input "0333036"
type input "READY 1 X 4"
type input "0333036"
click at [587, 220] on button "Pick" at bounding box center [587, 221] width 18 height 14
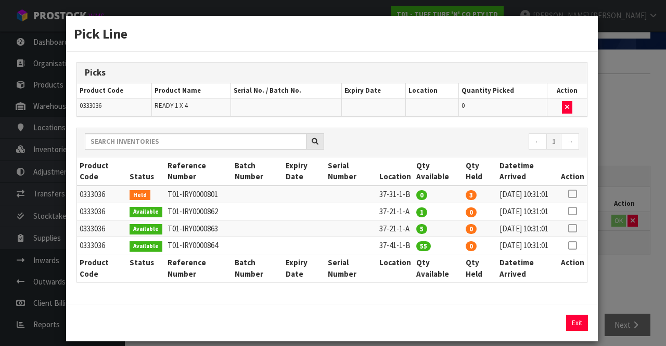
click at [574, 246] on icon at bounding box center [572, 245] width 8 height 1
click at [571, 194] on icon at bounding box center [572, 194] width 8 height 1
click at [572, 246] on icon at bounding box center [572, 245] width 8 height 1
type input "55"
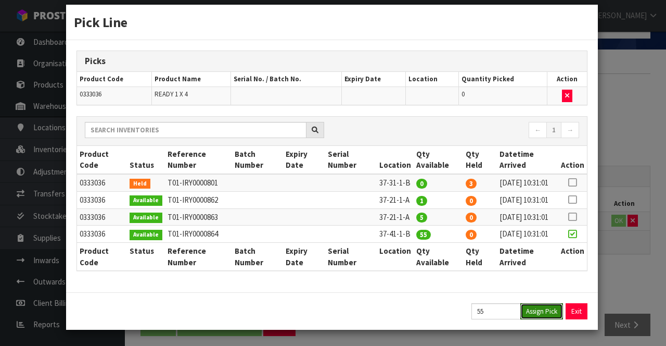
click at [542, 309] on button "Assign Pick" at bounding box center [542, 311] width 43 height 16
type input "55"
click at [575, 182] on icon at bounding box center [572, 182] width 8 height 1
click at [544, 308] on button "Assign Pick" at bounding box center [542, 311] width 43 height 16
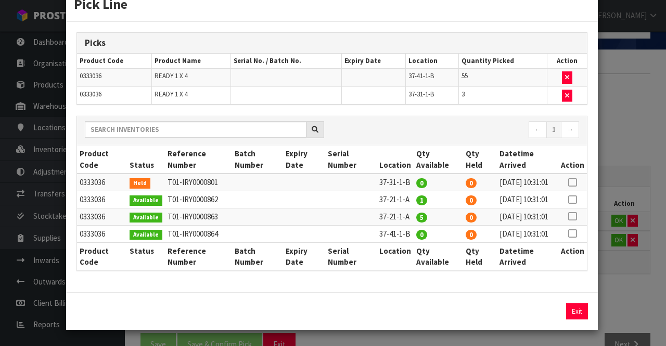
click at [571, 199] on icon at bounding box center [572, 199] width 8 height 1
click at [544, 319] on button "Assign Pick" at bounding box center [542, 311] width 43 height 16
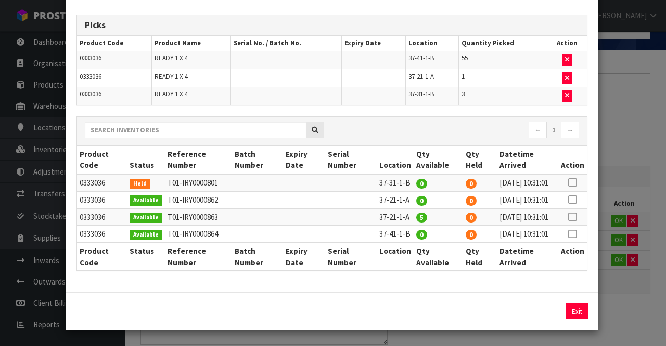
click at [574, 217] on icon at bounding box center [572, 217] width 8 height 1
click at [549, 319] on button "Assign Pick" at bounding box center [542, 311] width 43 height 16
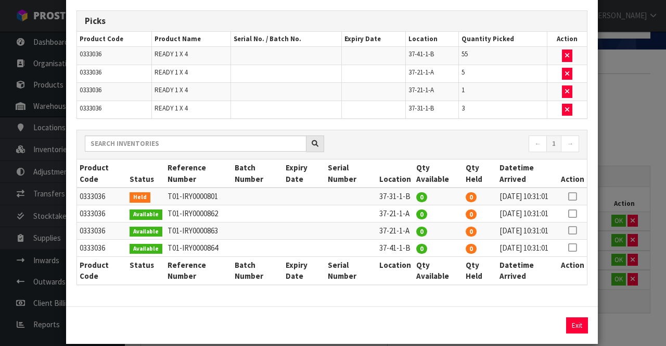
click at [630, 316] on div "Pick Line Picks Product Code Product Name Serial No. / Batch No. Expiry Date Lo…" at bounding box center [333, 173] width 666 height 346
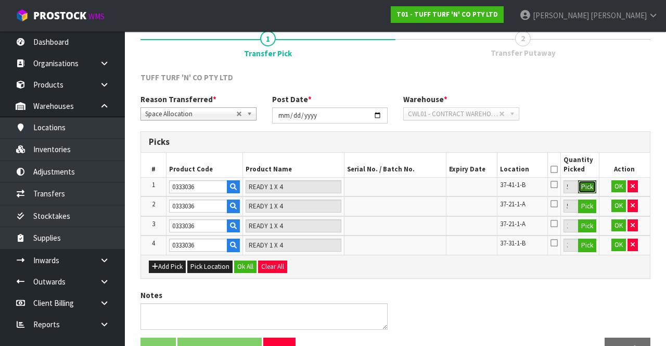
scroll to position [118, 0]
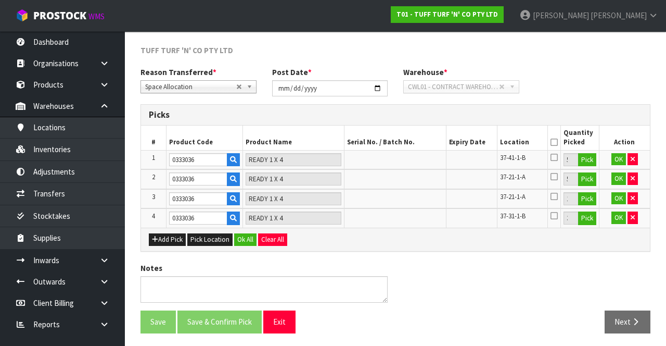
click at [555, 142] on icon at bounding box center [554, 142] width 7 height 1
click at [247, 236] on button "Ok All" at bounding box center [245, 239] width 22 height 12
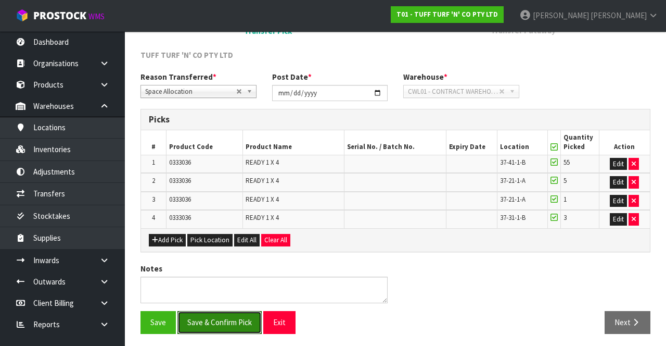
click at [238, 314] on button "Save & Confirm Pick" at bounding box center [220, 322] width 84 height 22
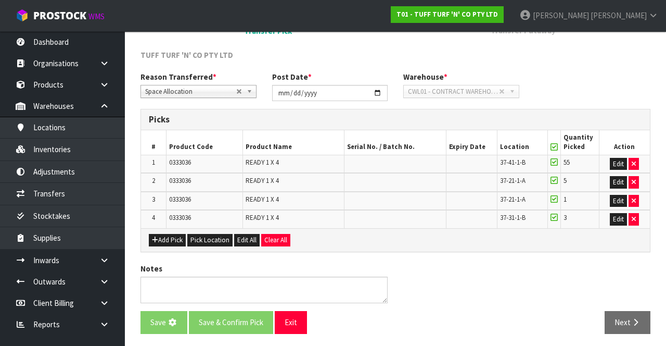
scroll to position [0, 0]
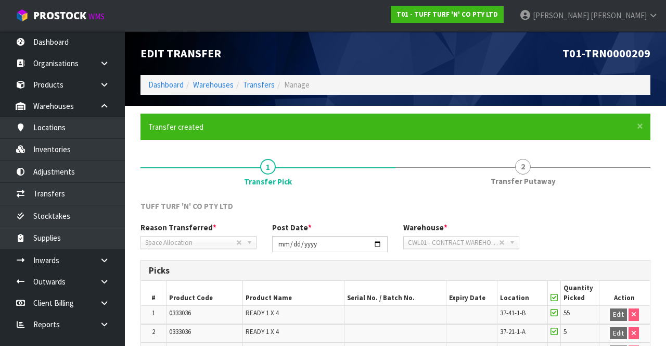
scroll to position [128, 0]
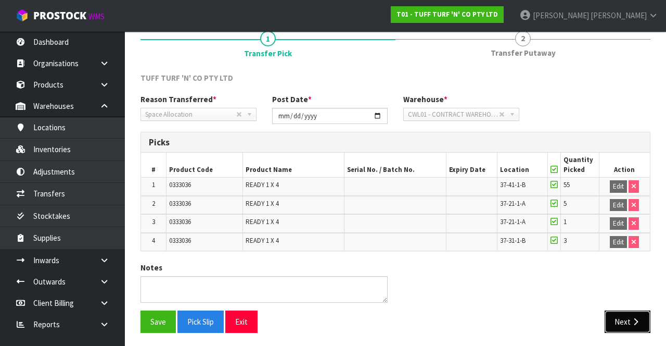
click at [631, 313] on button "Next" at bounding box center [628, 321] width 46 height 22
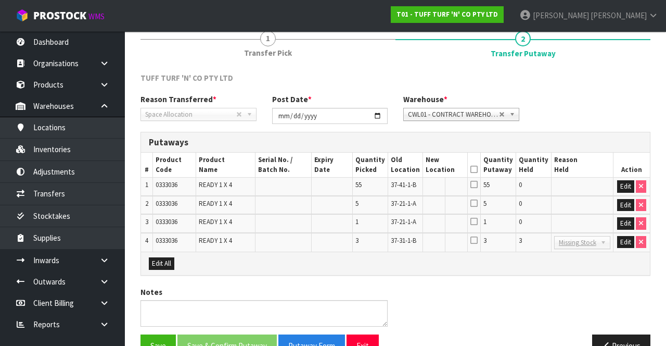
scroll to position [180, 0]
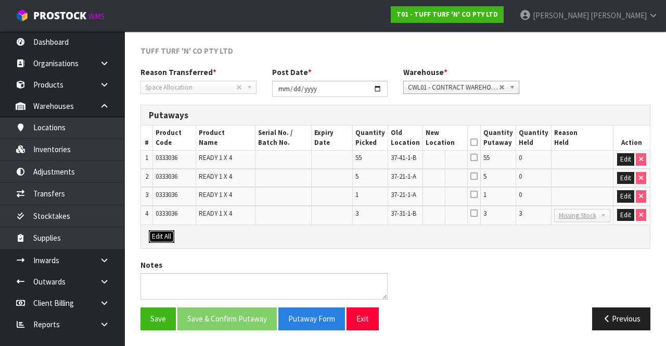
click at [156, 236] on button "Edit All" at bounding box center [162, 236] width 26 height 12
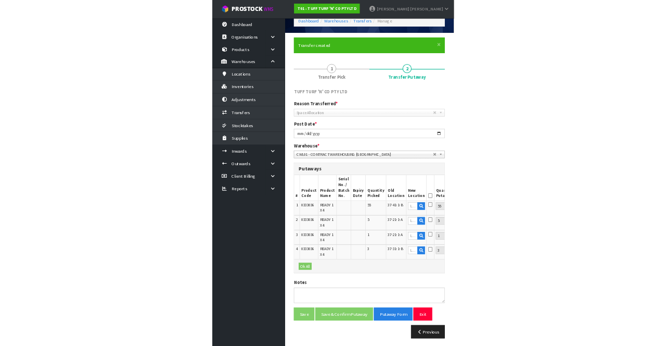
scroll to position [51, 0]
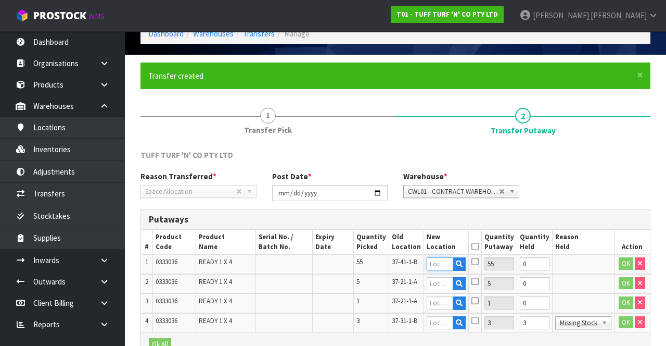
click at [446, 262] on input "text" at bounding box center [440, 263] width 27 height 13
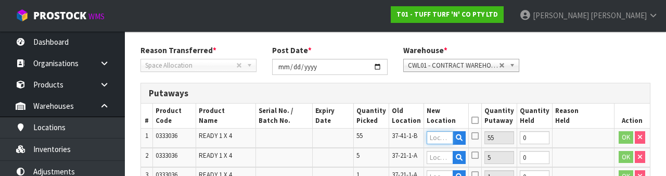
scroll to position [220, 0]
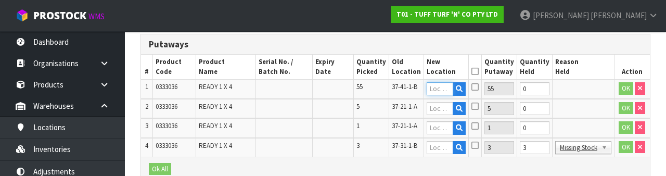
click at [443, 90] on input "text" at bounding box center [440, 88] width 27 height 13
click at [544, 154] on input "3" at bounding box center [535, 147] width 30 height 13
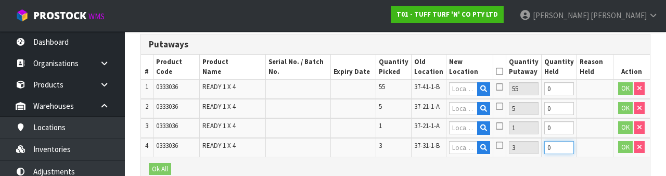
type input "0"
click at [468, 91] on input "text" at bounding box center [463, 88] width 29 height 13
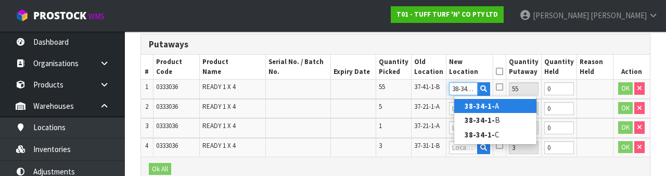
scroll to position [0, 2]
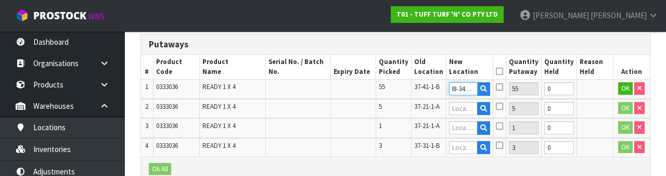
type input "38-34-1-B"
click at [503, 86] on icon at bounding box center [499, 87] width 7 height 8
click at [0, 0] on input "checkbox" at bounding box center [0, 0] width 0 height 0
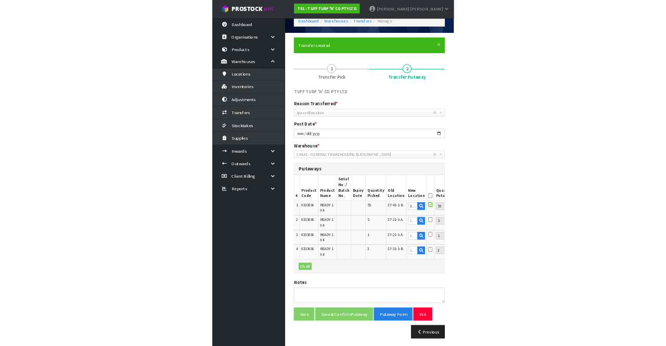
scroll to position [51, 0]
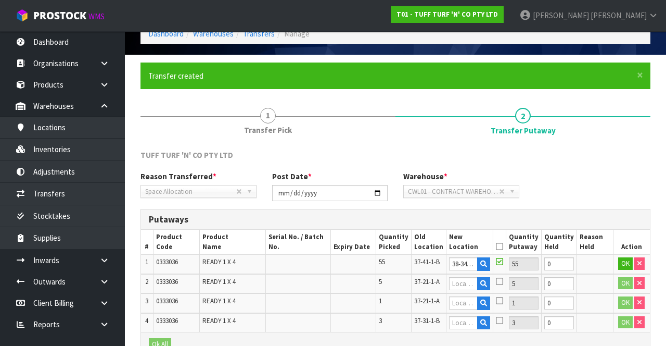
click at [503, 246] on icon at bounding box center [499, 246] width 7 height 1
click at [620, 261] on button "OK" at bounding box center [625, 263] width 15 height 12
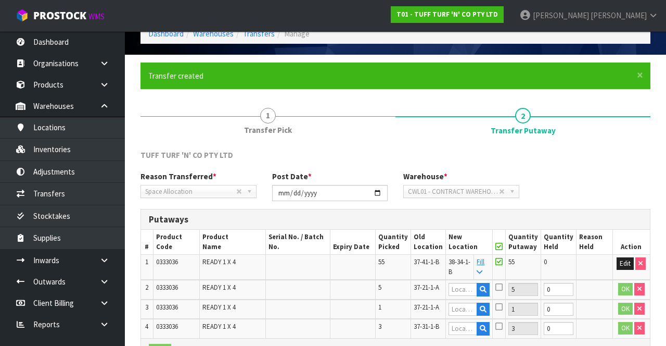
click at [485, 262] on link "Fill" at bounding box center [481, 266] width 8 height 18
type input "38-34-1-B"
click at [503, 246] on icon at bounding box center [499, 246] width 7 height 1
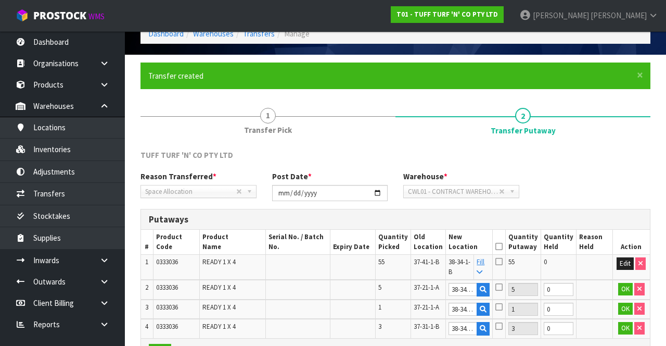
click at [503, 246] on icon at bounding box center [499, 246] width 7 height 1
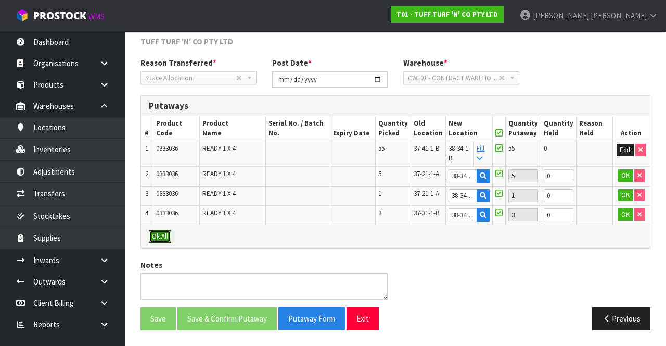
click at [159, 233] on button "Ok All" at bounding box center [160, 236] width 22 height 12
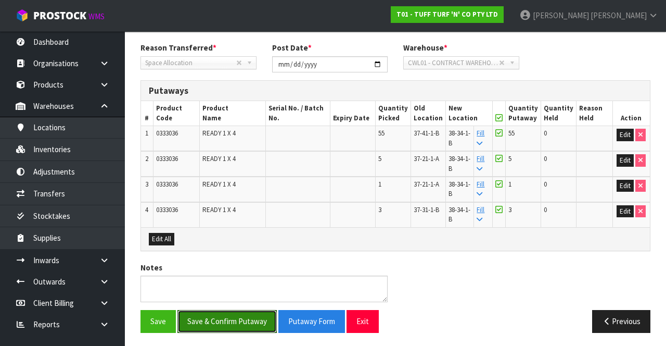
click at [238, 318] on button "Save & Confirm Putaway" at bounding box center [227, 321] width 99 height 22
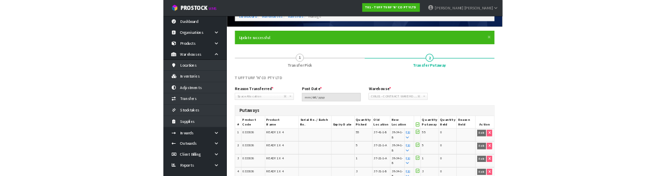
scroll to position [0, 0]
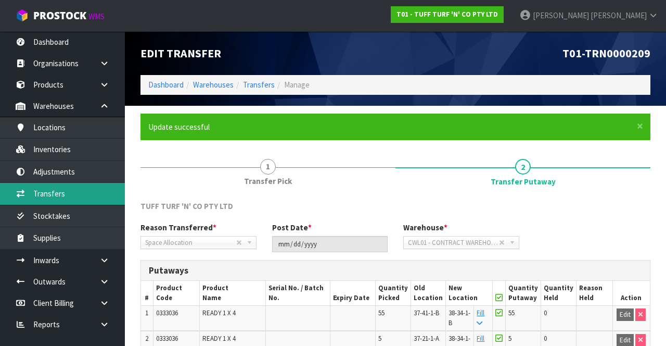
click at [81, 188] on link "Transfers" at bounding box center [62, 193] width 125 height 21
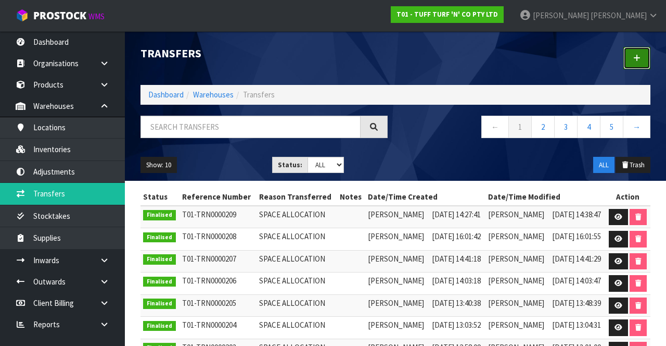
click at [634, 63] on link at bounding box center [637, 58] width 27 height 22
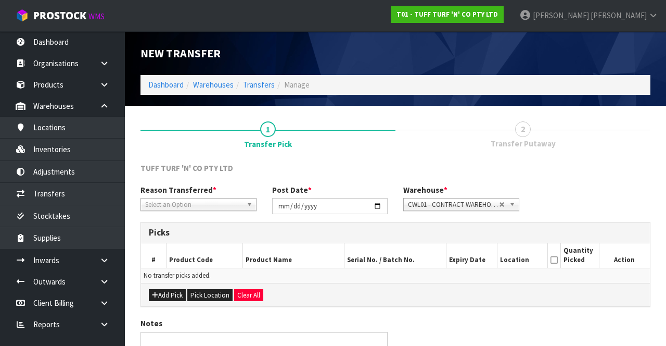
click at [229, 200] on span "Select an Option" at bounding box center [193, 204] width 97 height 12
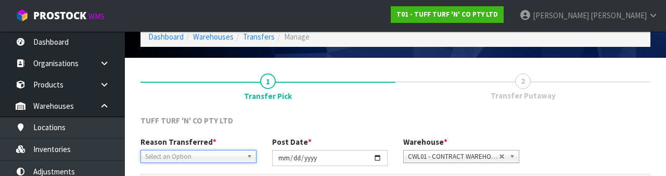
scroll to position [124, 0]
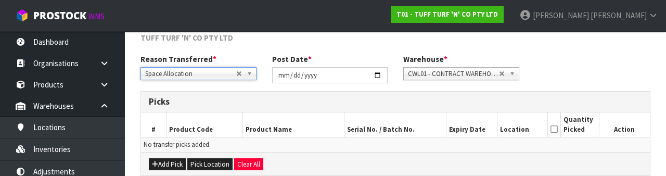
click at [582, 67] on div "Reason Transferred * Space Allocation Damage Expired Stock Repair QA Space Allo…" at bounding box center [396, 72] width 526 height 37
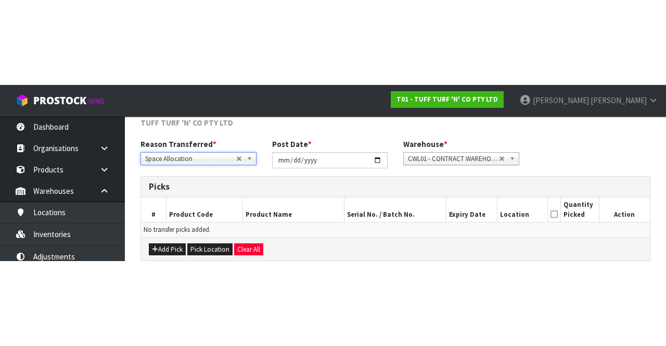
scroll to position [56, 0]
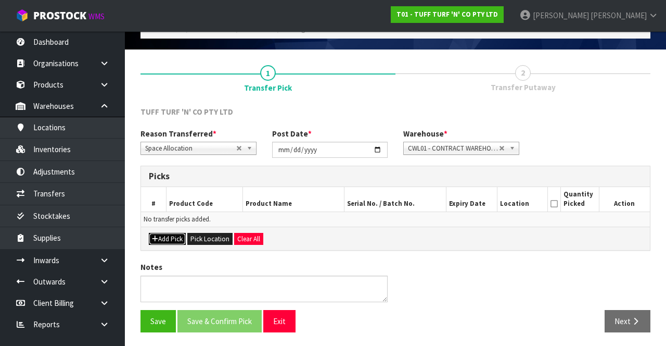
click at [156, 237] on icon "button" at bounding box center [155, 238] width 6 height 7
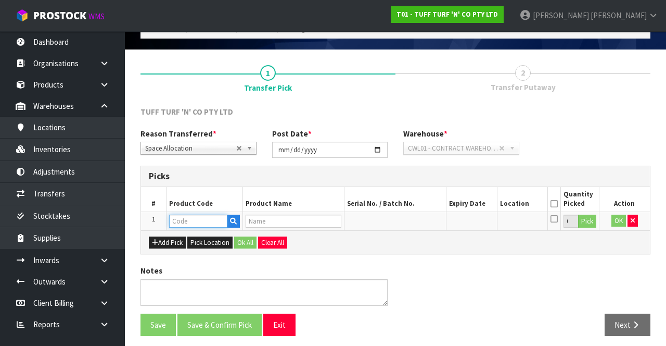
click at [202, 222] on input "text" at bounding box center [198, 220] width 58 height 13
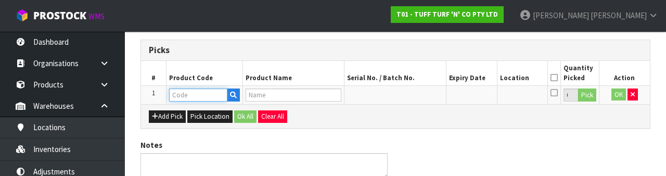
scroll to position [182, 0]
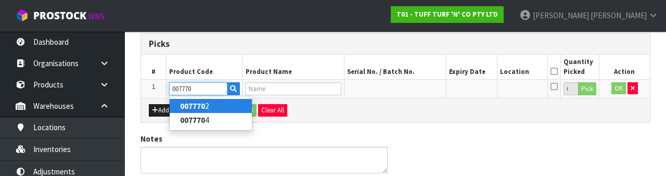
type input "0077702"
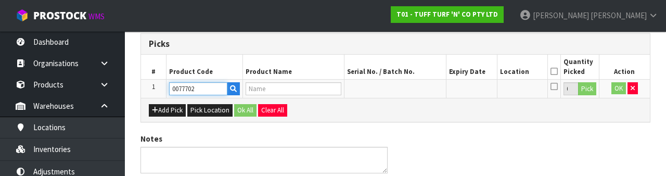
type input "K9 TUFF 1M X 4M (25ROLLS/BOX)"
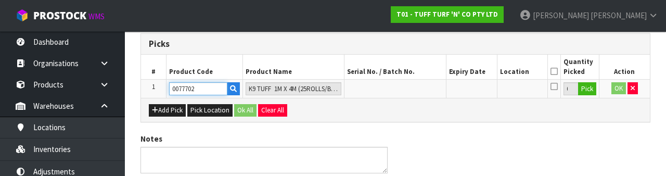
type input "0077702"
click at [588, 90] on button "Pick" at bounding box center [587, 89] width 18 height 14
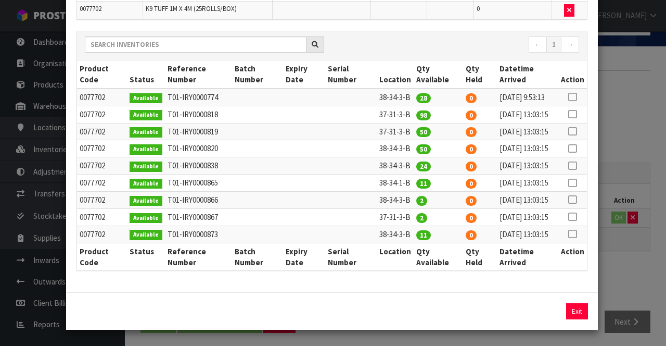
scroll to position [149, 0]
click at [574, 183] on icon at bounding box center [572, 183] width 8 height 1
click at [507, 310] on input "11" at bounding box center [496, 311] width 49 height 16
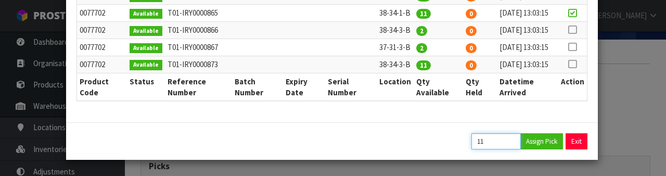
scroll to position [361, 0]
type input "1"
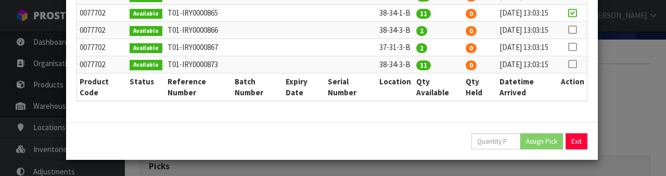
click at [577, 65] on icon at bounding box center [572, 64] width 8 height 1
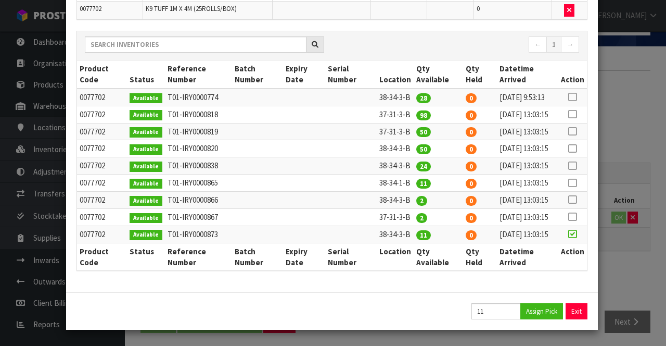
scroll to position [191, 0]
click at [507, 307] on input "11" at bounding box center [496, 311] width 49 height 16
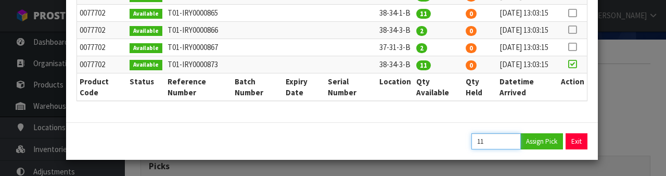
scroll to position [361, 0]
type input "1"
type input "6"
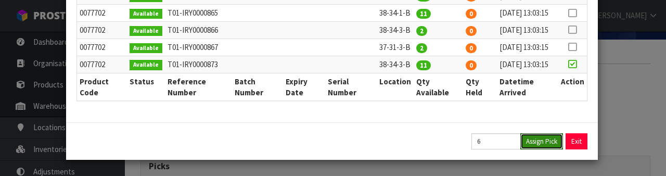
click at [542, 143] on button "Assign Pick" at bounding box center [542, 141] width 43 height 16
type input "6"
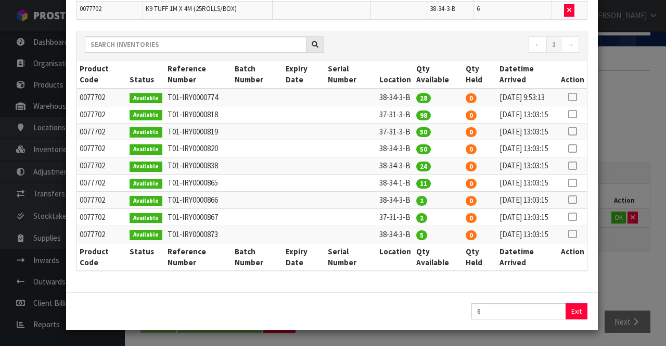
scroll to position [191, 0]
click at [625, 120] on div "Pick Line Picks Product Code Product Name Serial No. / Batch No. Expiry Date Lo…" at bounding box center [333, 173] width 666 height 346
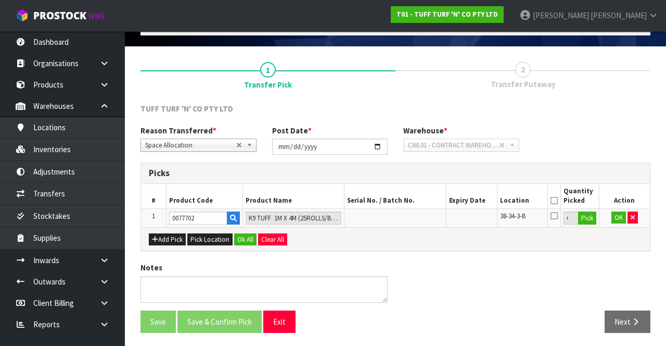
click at [554, 200] on icon at bounding box center [554, 200] width 7 height 1
click at [615, 219] on button "OK" at bounding box center [619, 217] width 15 height 12
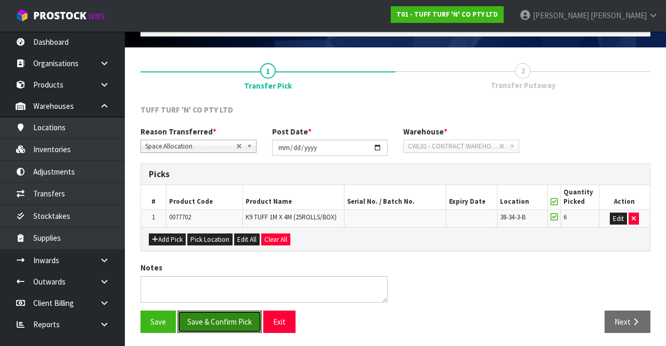
click at [218, 323] on button "Save & Confirm Pick" at bounding box center [220, 321] width 84 height 22
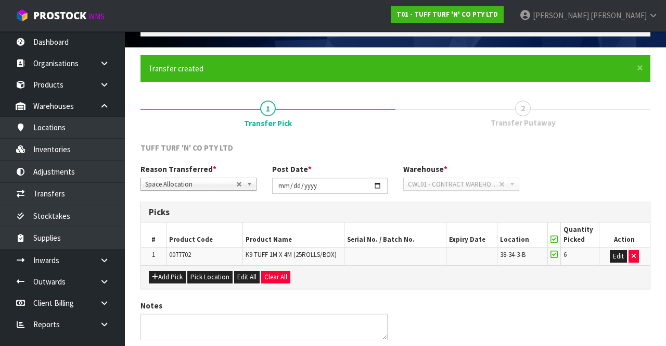
scroll to position [0, 0]
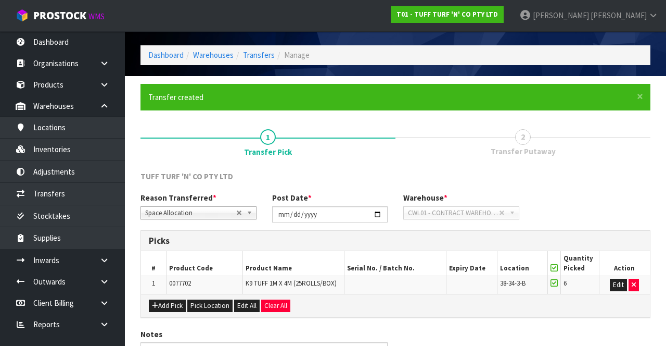
scroll to position [73, 0]
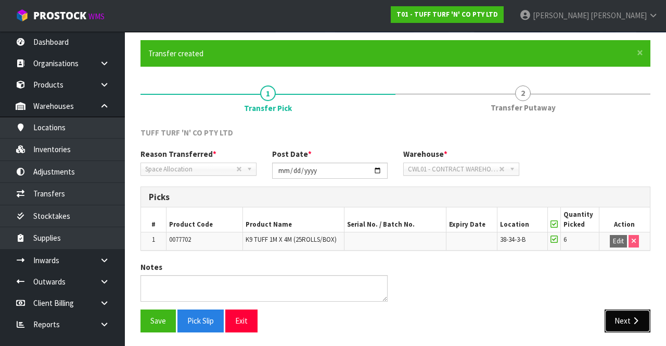
click at [634, 316] on icon "button" at bounding box center [636, 320] width 10 height 8
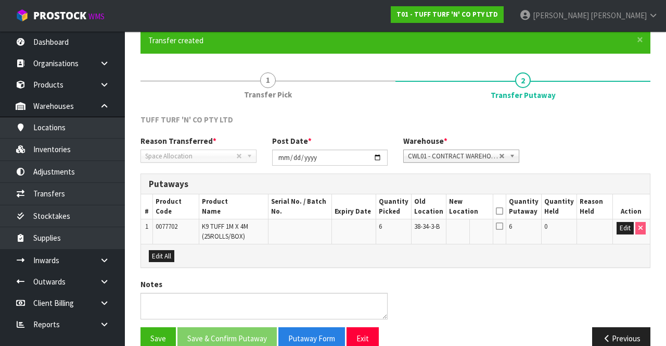
scroll to position [103, 0]
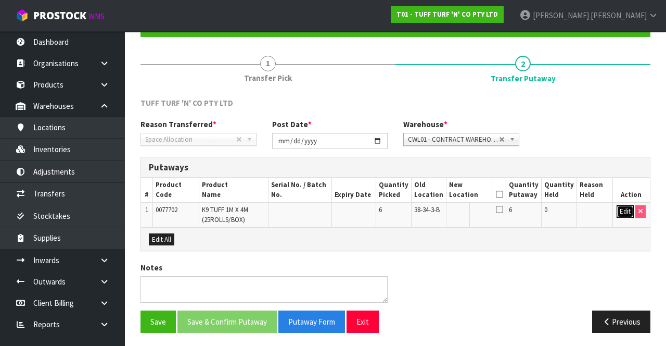
click at [619, 208] on button "Edit" at bounding box center [625, 211] width 17 height 12
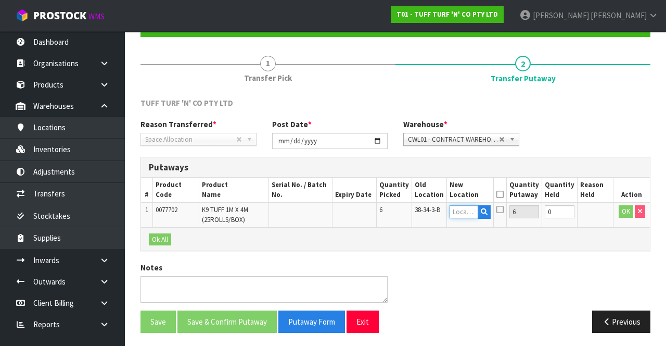
click at [470, 208] on input "text" at bounding box center [464, 211] width 29 height 13
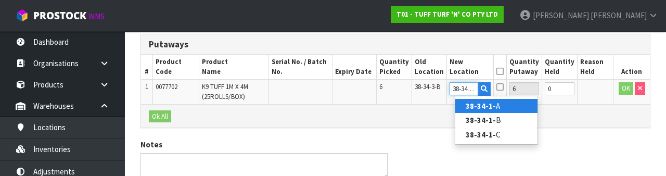
scroll to position [0, 2]
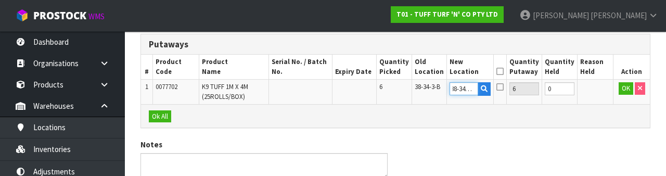
type input "38-34-1-A"
click at [504, 71] on icon at bounding box center [500, 71] width 7 height 1
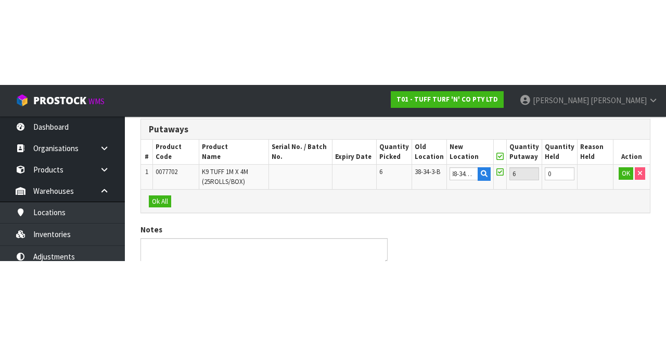
scroll to position [0, 0]
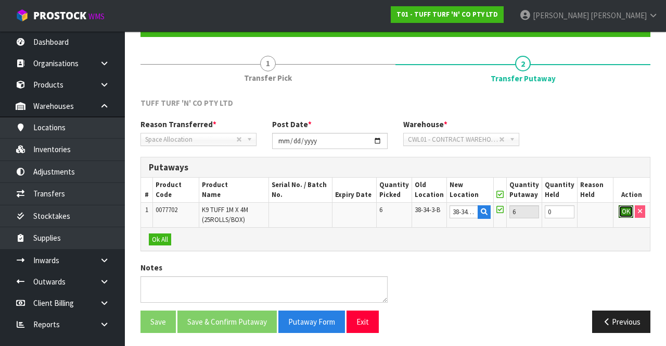
click at [621, 210] on button "OK" at bounding box center [626, 211] width 15 height 12
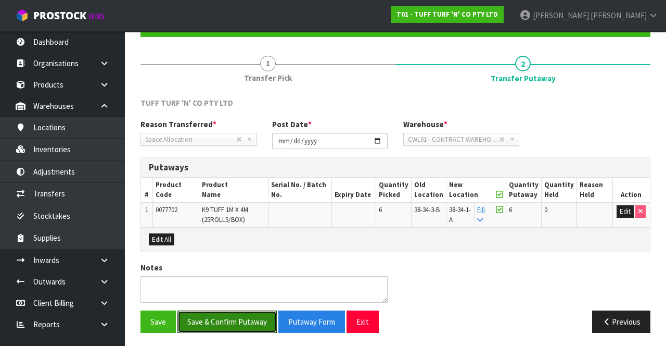
click at [228, 313] on button "Save & Confirm Putaway" at bounding box center [227, 321] width 99 height 22
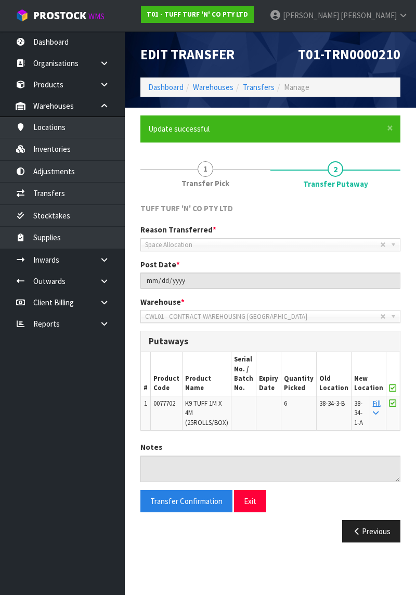
click at [410, 345] on section "× Close Update successful 1 Transfer Pick 2 Transfer Putaway TUFF TURF 'N' CO P…" at bounding box center [271, 333] width 292 height 451
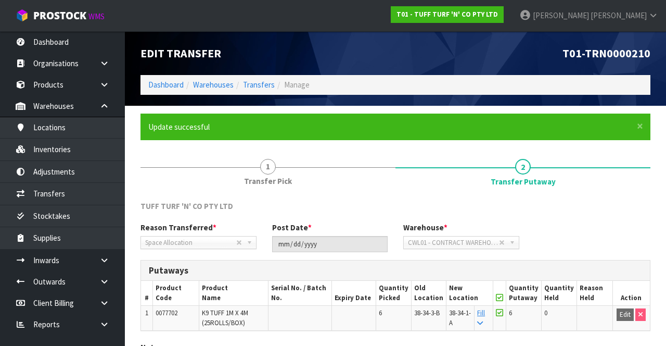
click at [635, 22] on link "Karlene Christie" at bounding box center [589, 15] width 155 height 31
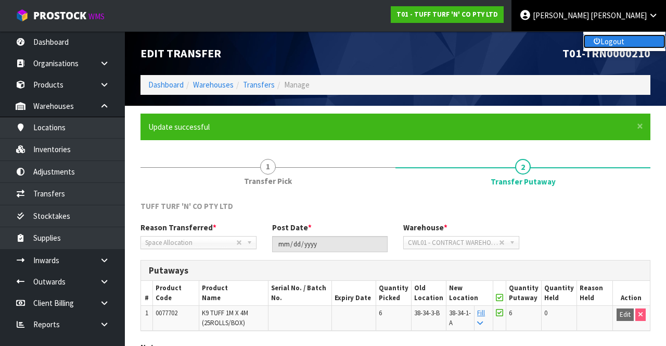
click at [643, 43] on link "Logout" at bounding box center [625, 41] width 82 height 14
